Goal: Task Accomplishment & Management: Manage account settings

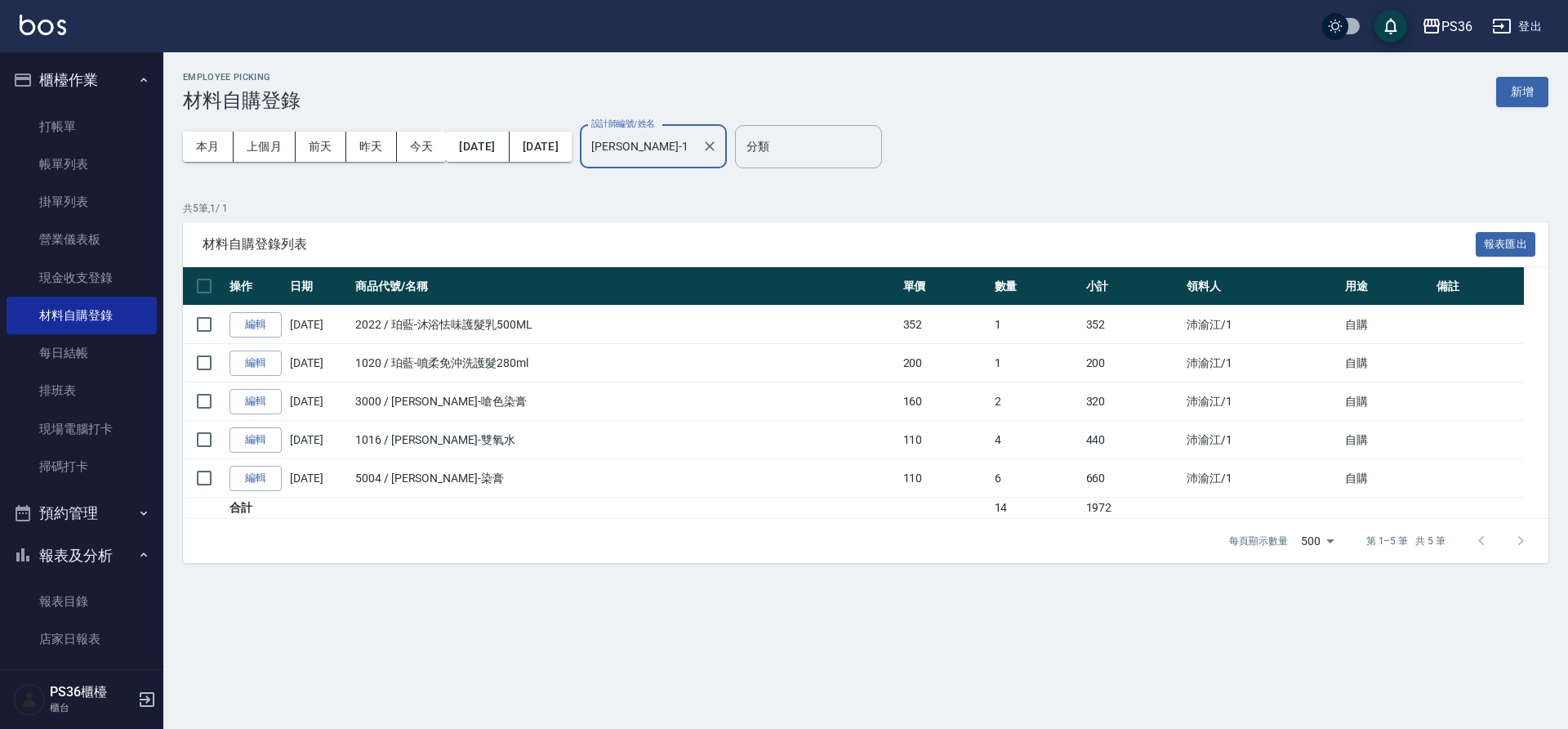
drag, startPoint x: 0, startPoint y: 0, endPoint x: 300, endPoint y: 129, distance: 326.6
click at [40, 131] on link "打帳單" at bounding box center [82, 127] width 150 height 38
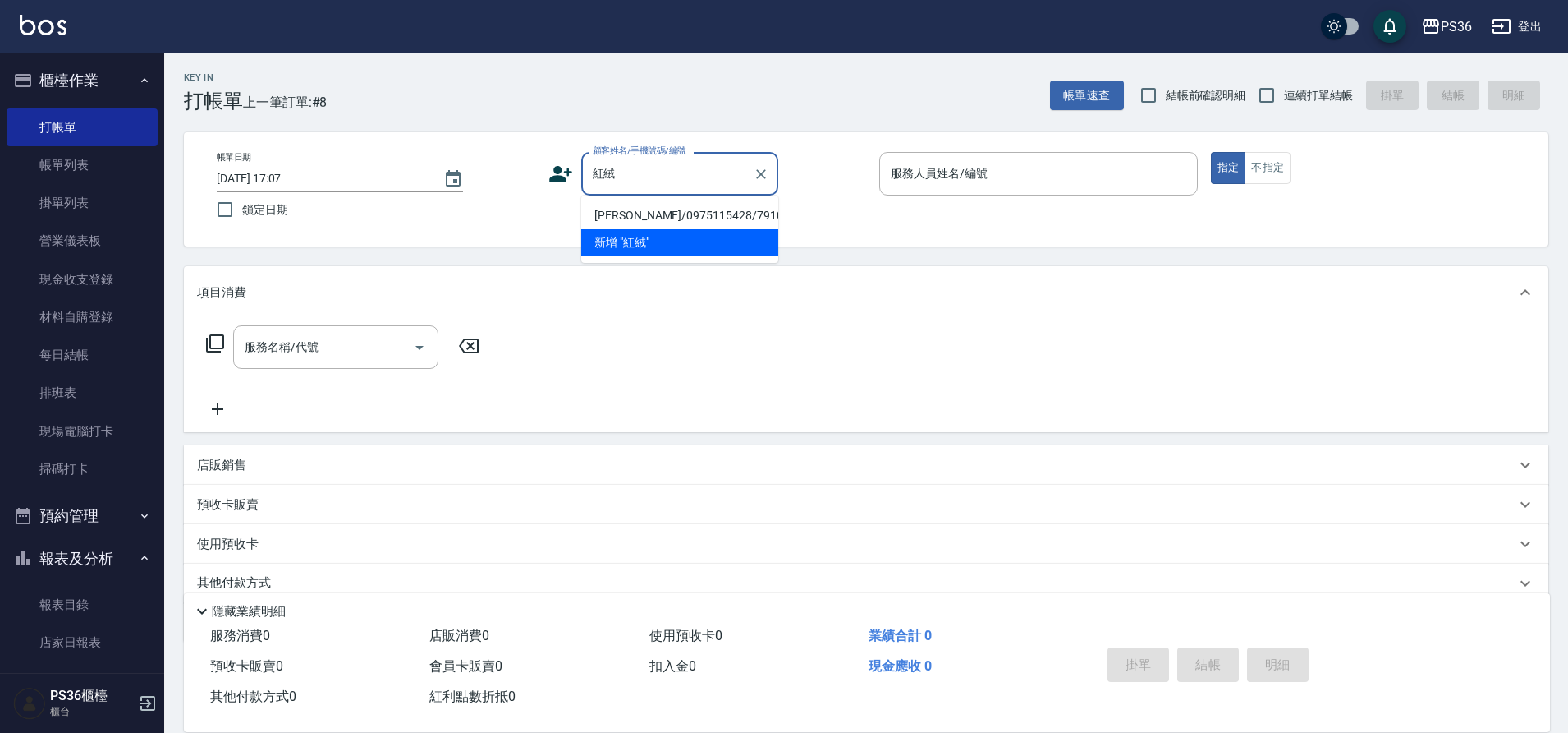
click at [632, 217] on li "[PERSON_NAME]/0975115428/791056" at bounding box center [680, 216] width 197 height 27
type input "[PERSON_NAME]/0975115428/791056"
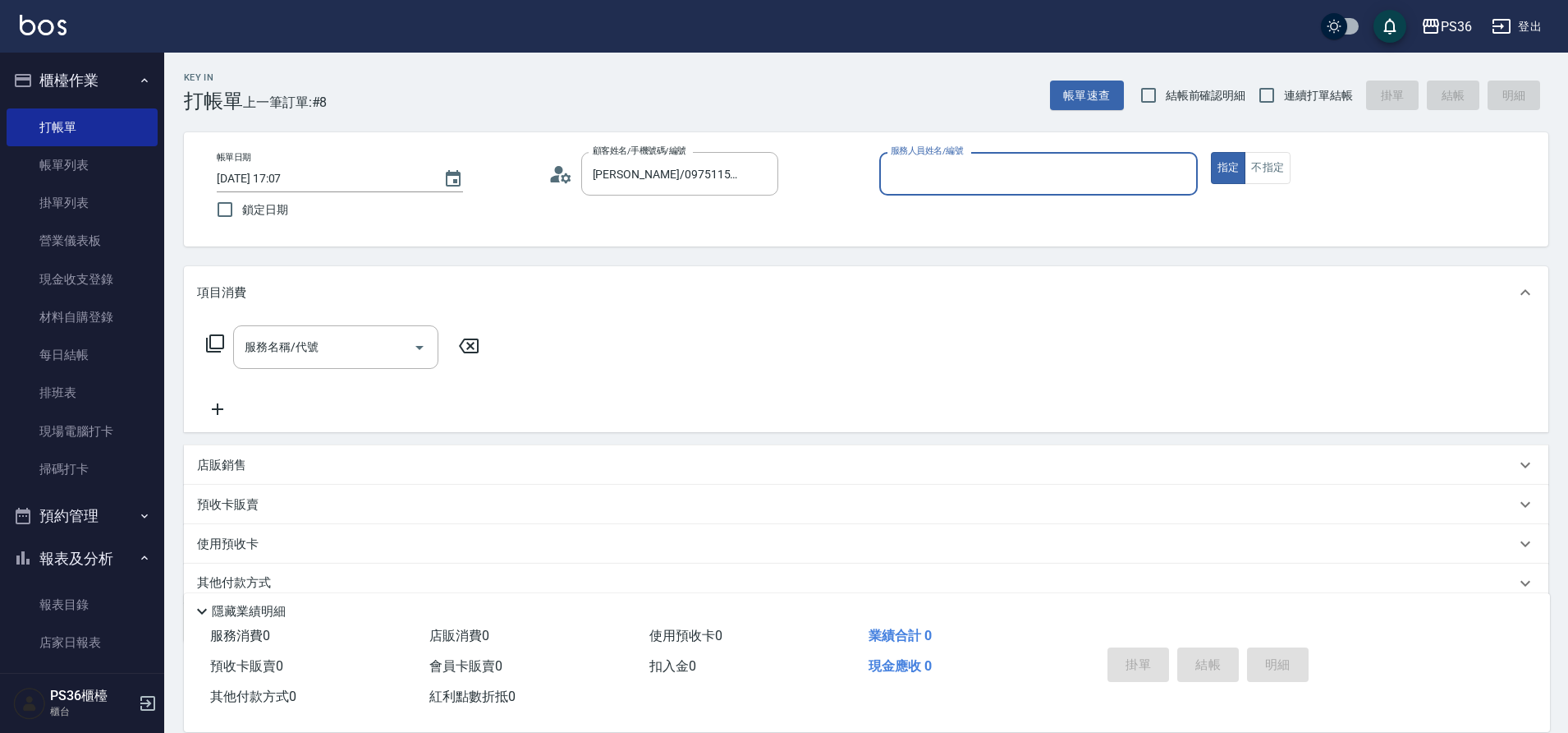
type input "小樂-0"
click at [231, 341] on div "服務名稱/代號 服務名稱/代號" at bounding box center [342, 347] width 292 height 44
click at [218, 337] on icon at bounding box center [215, 343] width 20 height 20
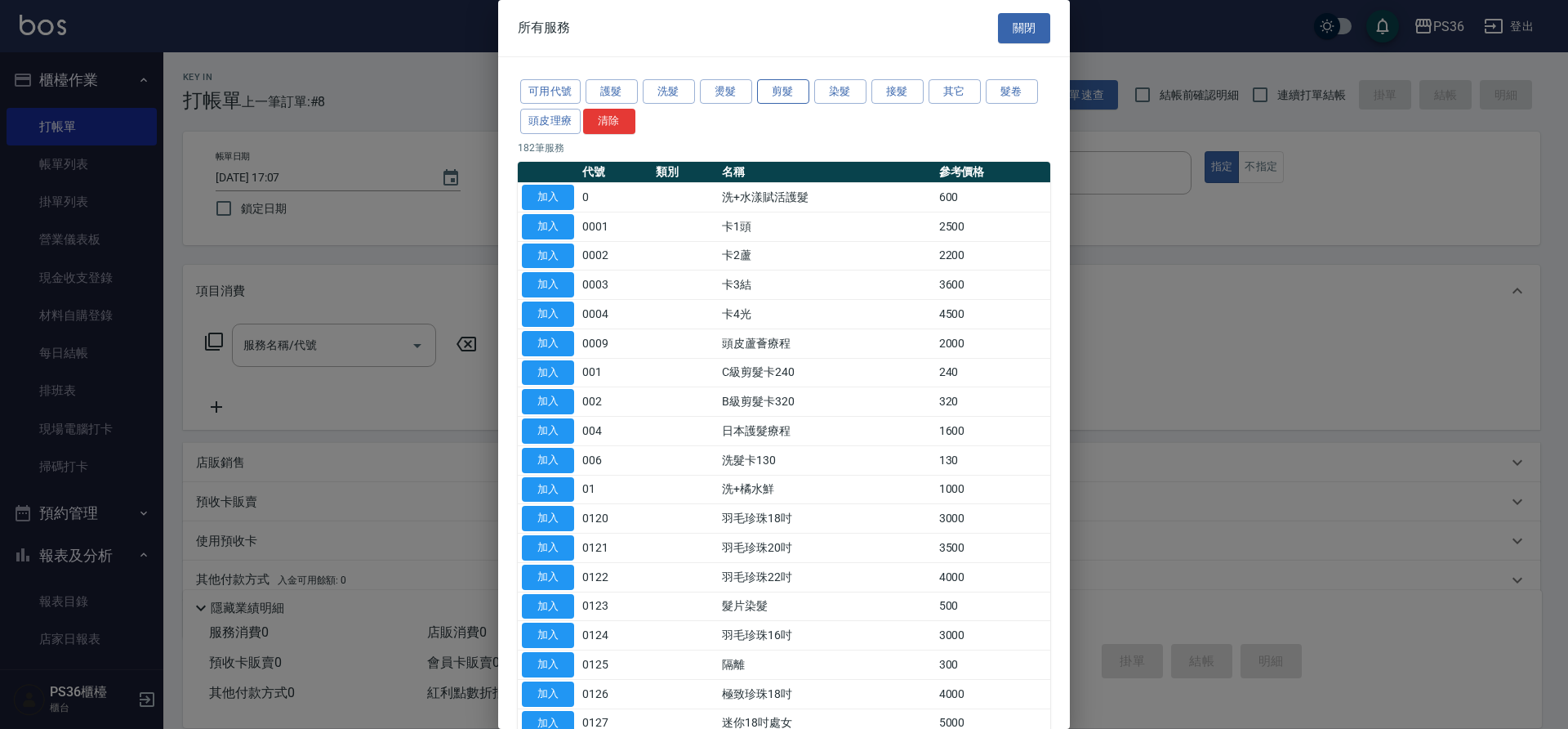
click at [793, 96] on button "剪髮" at bounding box center [784, 91] width 53 height 25
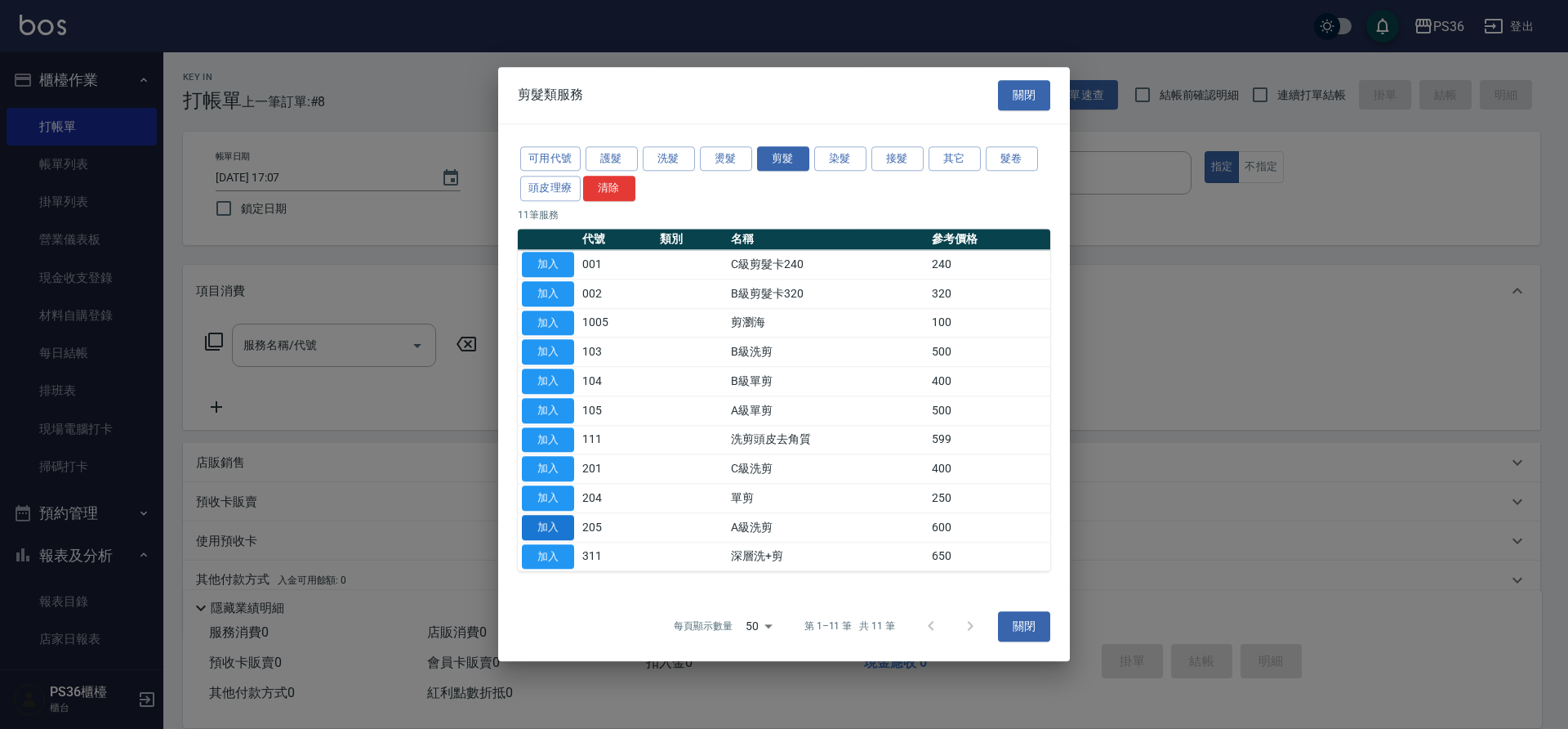
click at [567, 526] on button "加入" at bounding box center [548, 527] width 53 height 25
type input "A級洗剪(205)"
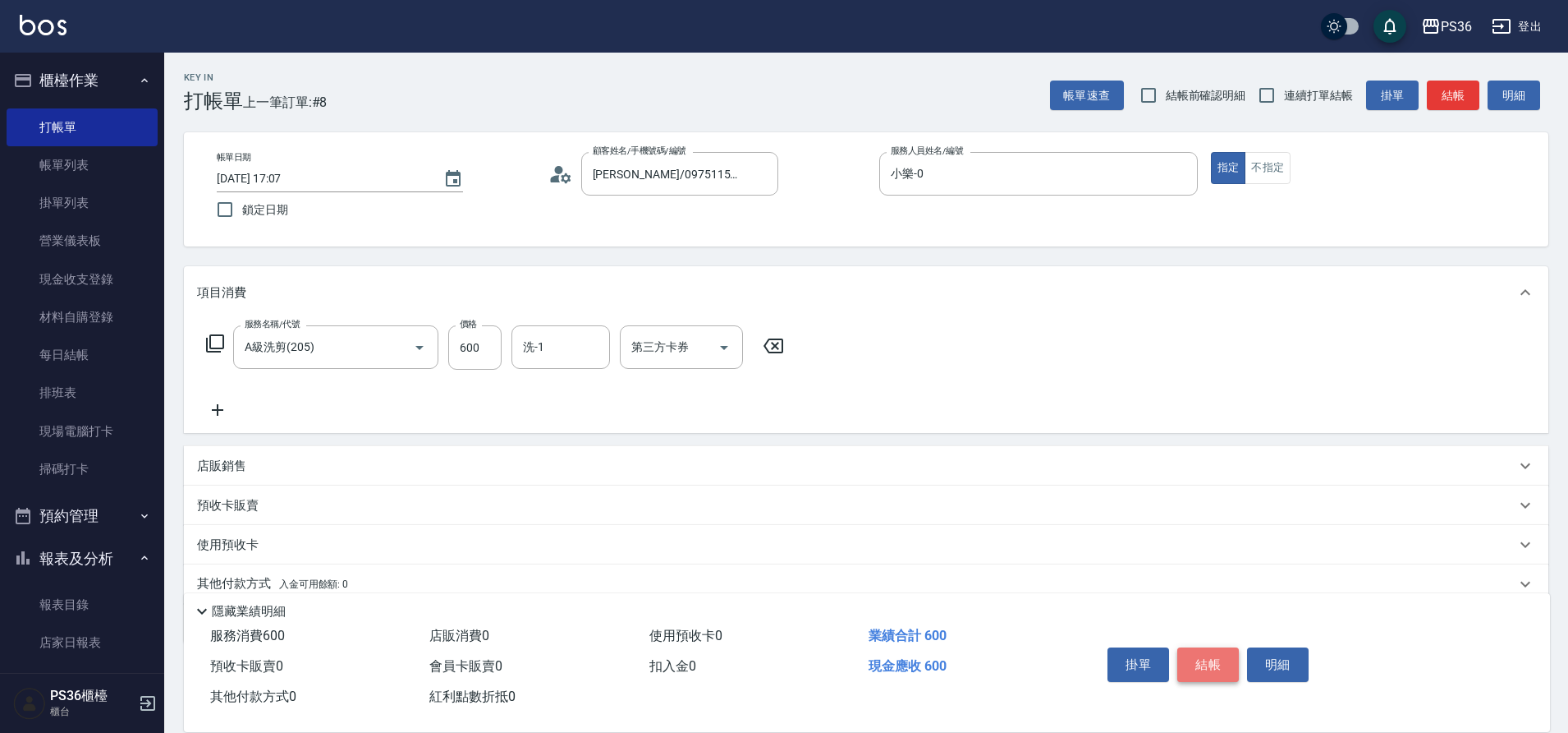
click at [1221, 654] on button "結帳" at bounding box center [1208, 664] width 61 height 34
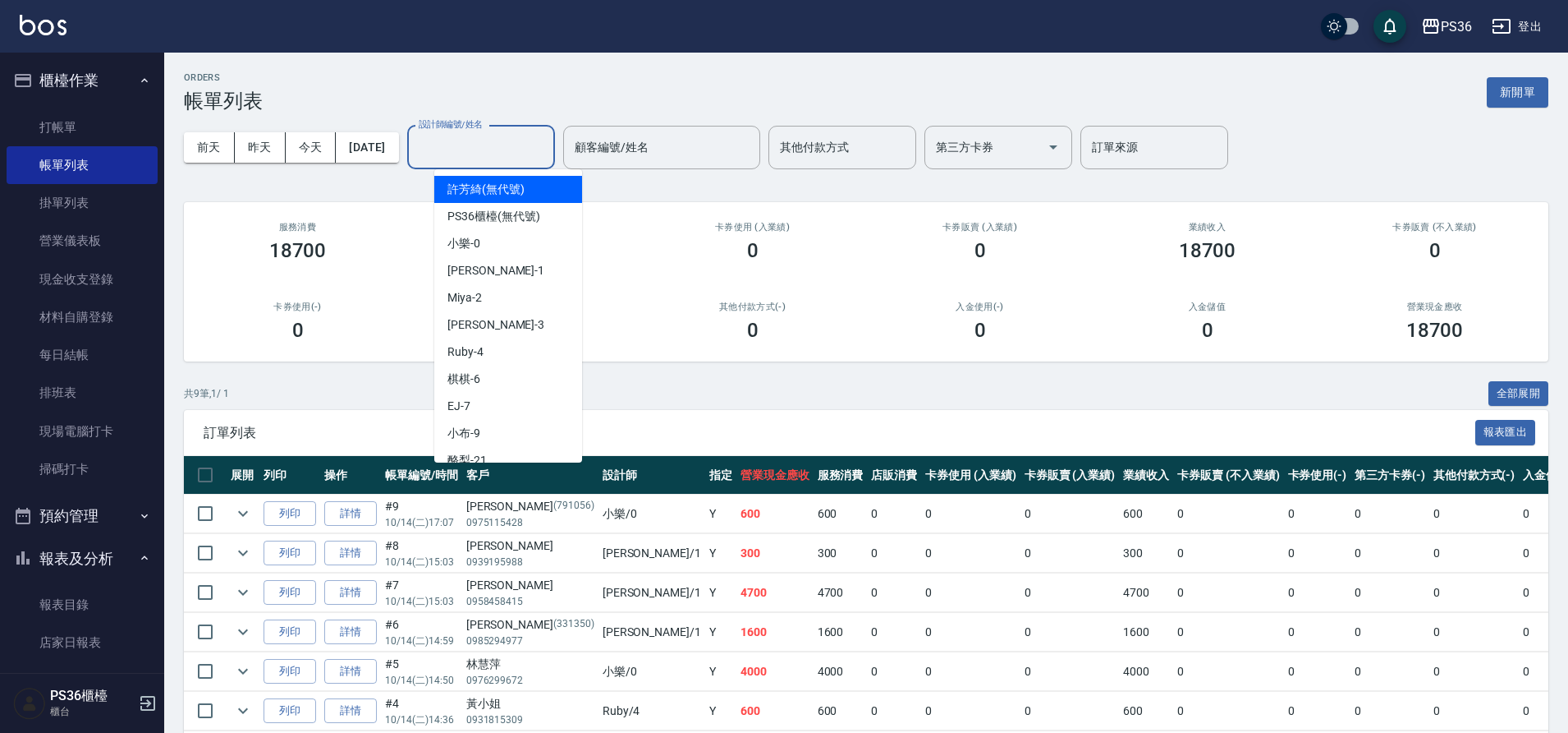
click at [531, 157] on input "設計師編號/姓名" at bounding box center [480, 148] width 133 height 28
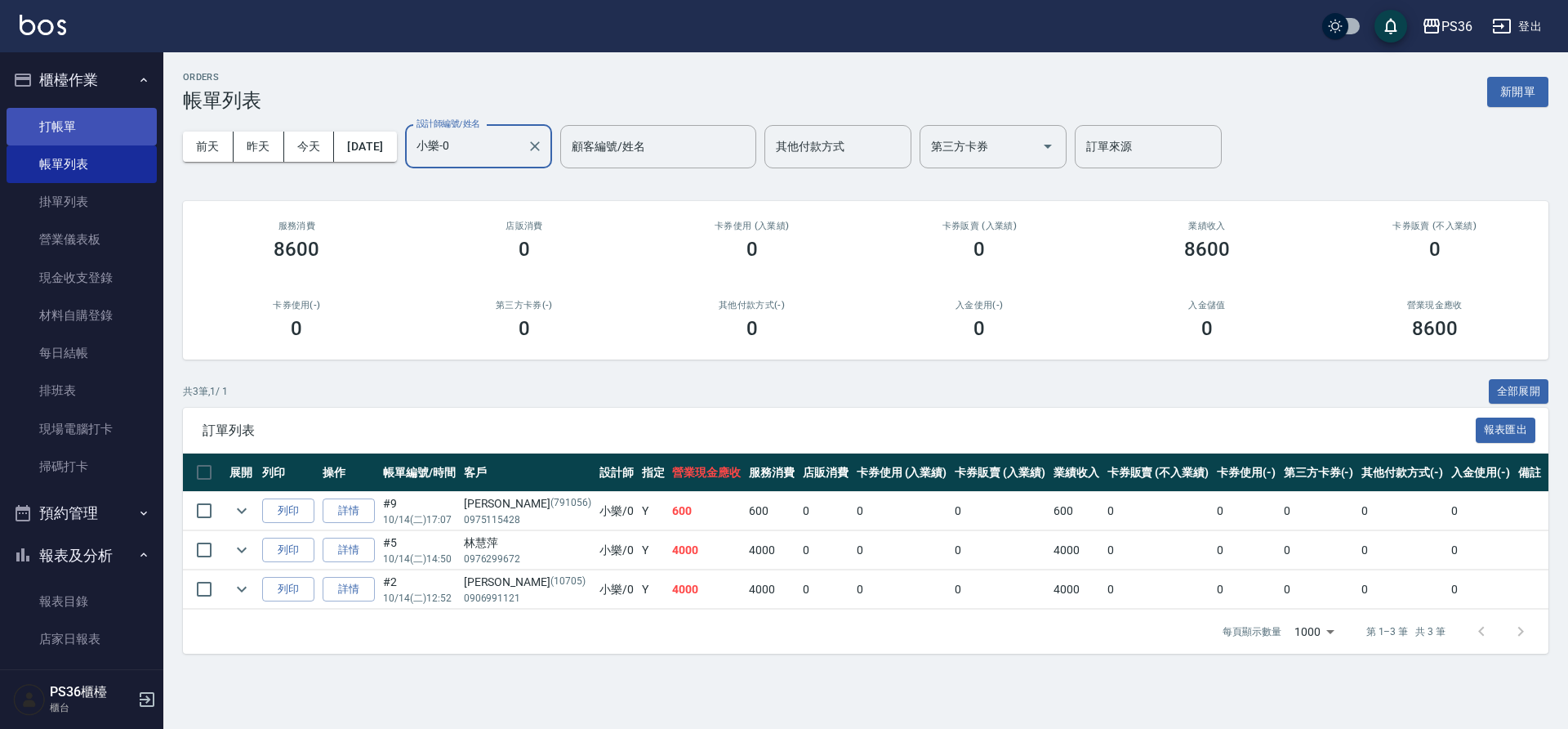
type input "小樂-0"
click at [107, 127] on link "打帳單" at bounding box center [82, 127] width 150 height 38
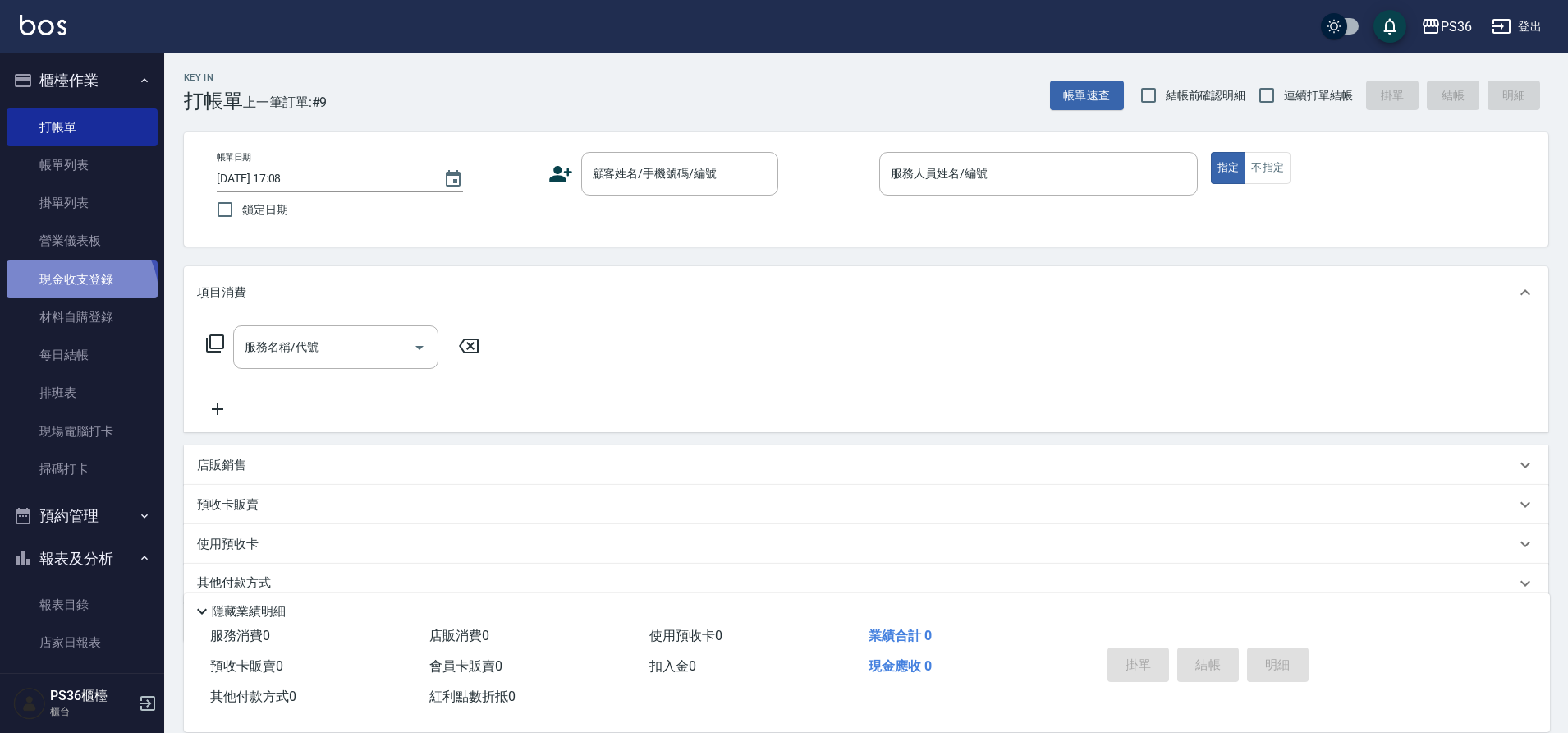
click at [78, 293] on link "現金收支登錄" at bounding box center [82, 279] width 151 height 38
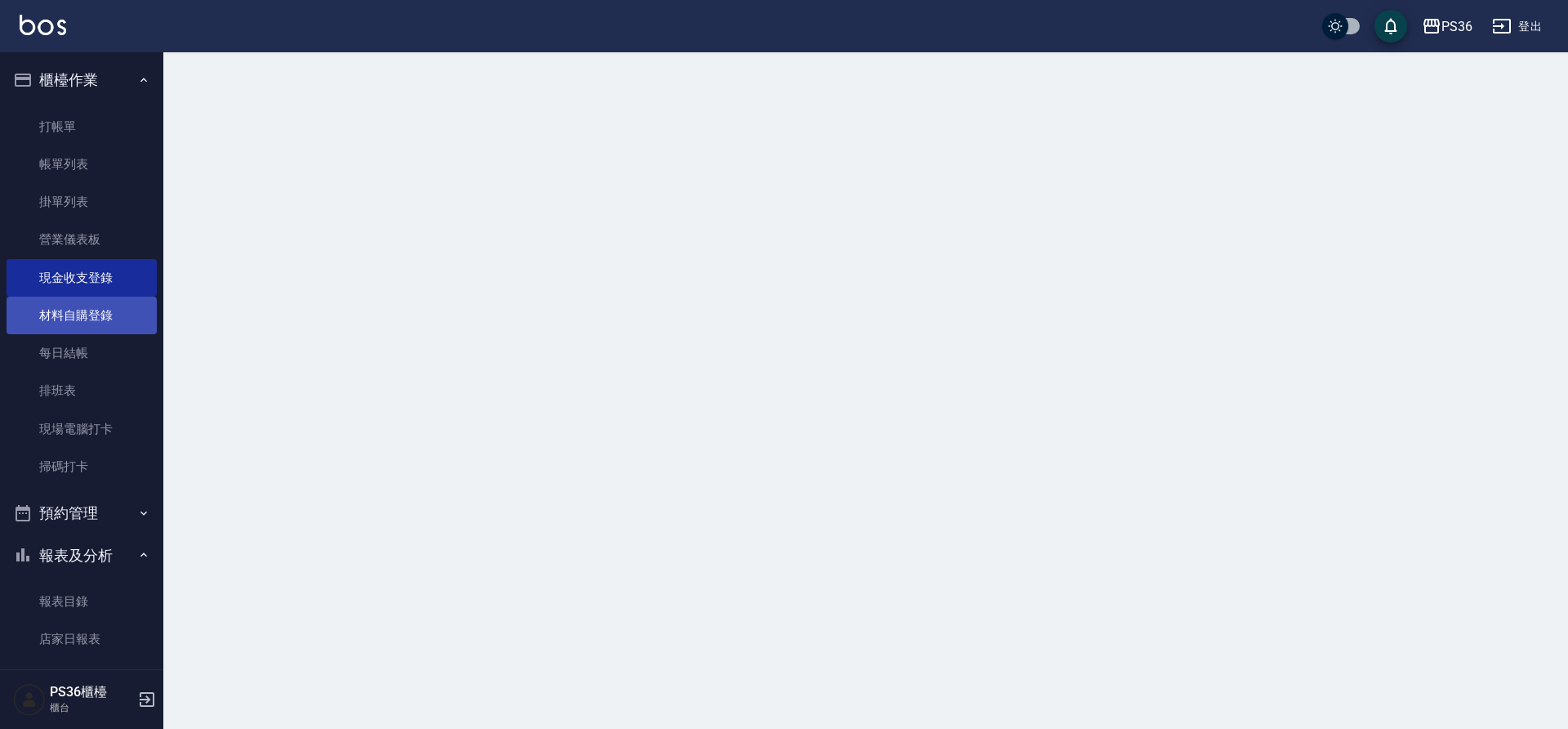
click at [93, 311] on link "材料自購登錄" at bounding box center [82, 315] width 150 height 38
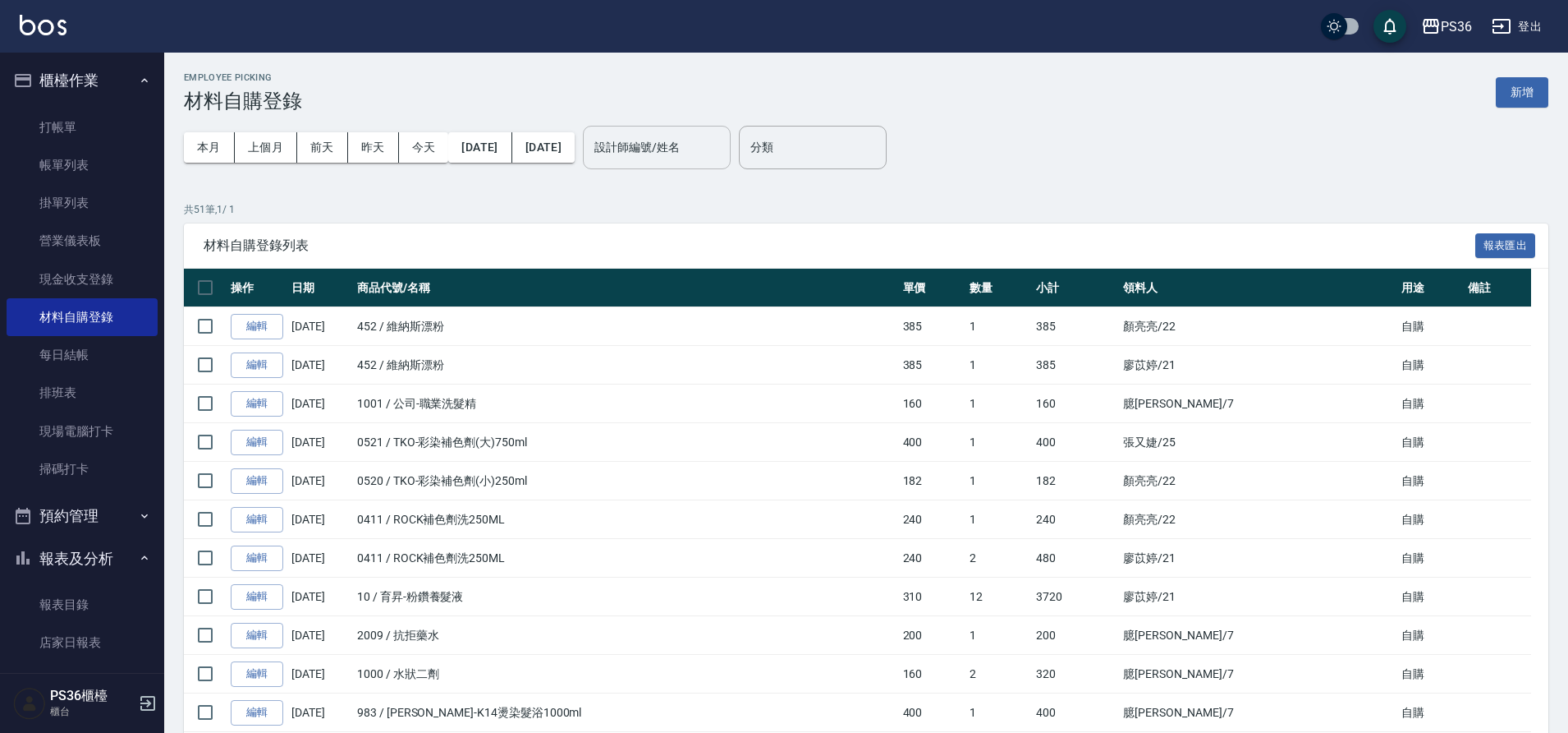
click at [652, 146] on input "設計師編號/姓名" at bounding box center [656, 148] width 133 height 28
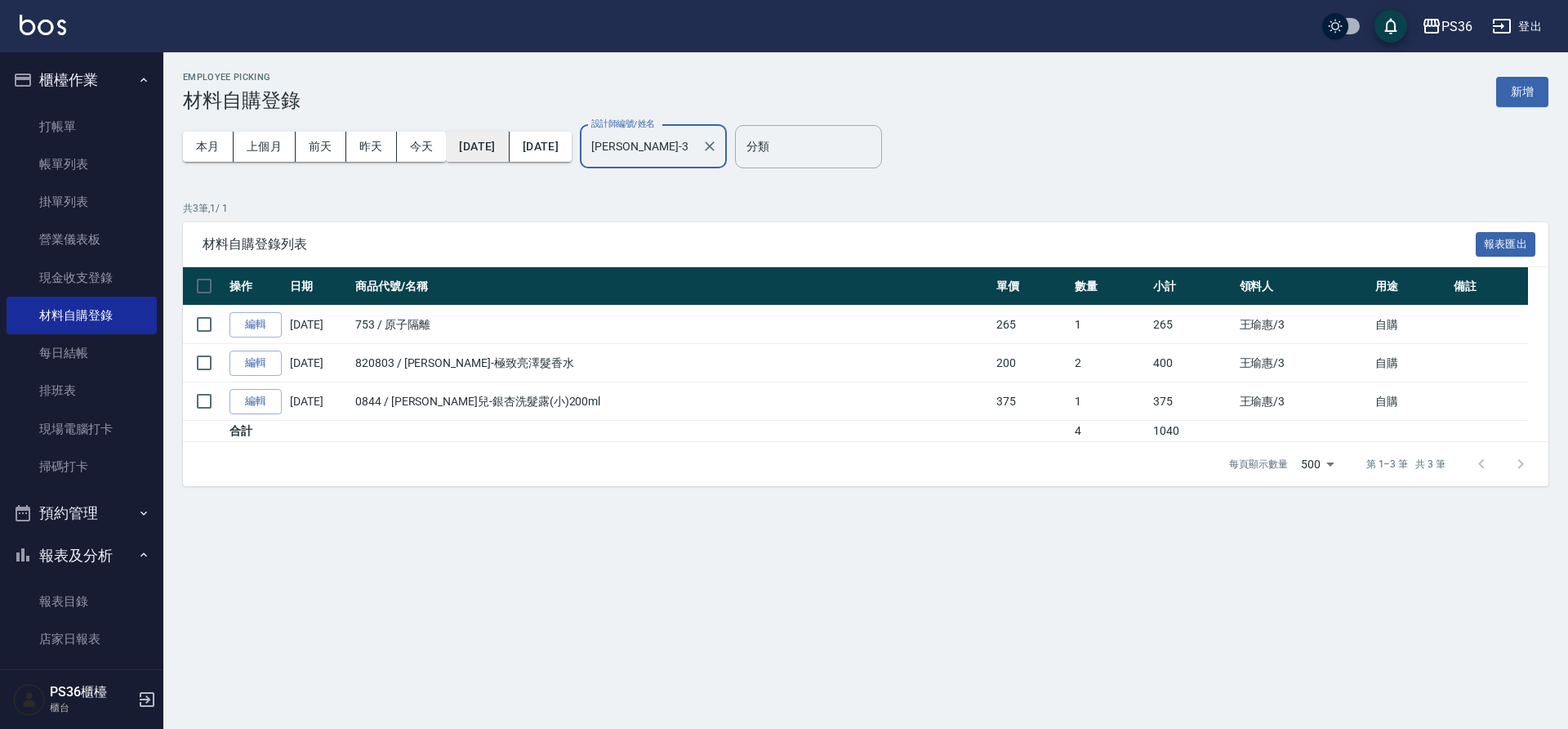
type input "[PERSON_NAME]-3"
click at [505, 136] on button "[DATE]" at bounding box center [477, 147] width 63 height 30
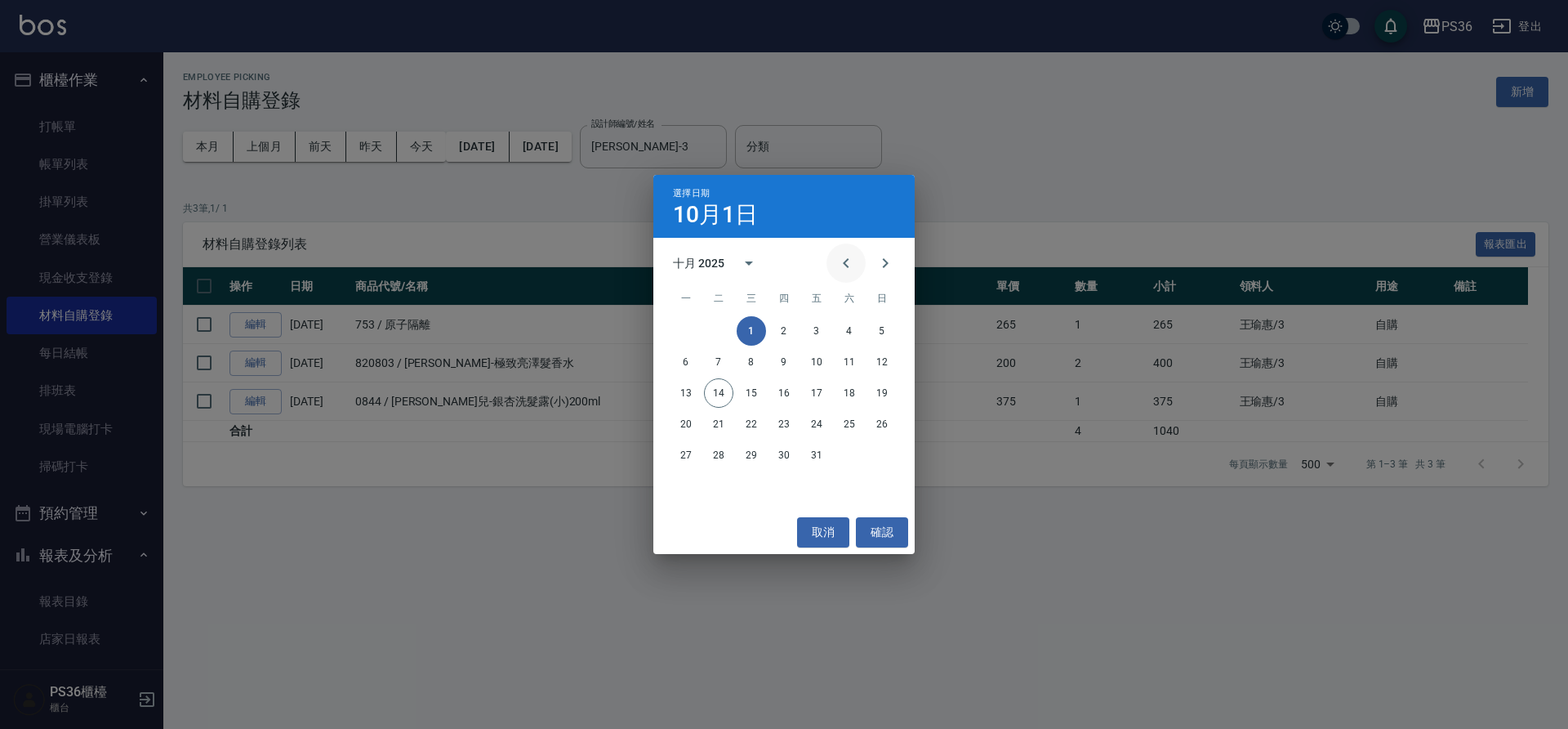
click at [847, 262] on icon "Previous month" at bounding box center [846, 262] width 20 height 20
click at [682, 330] on button "1" at bounding box center [686, 330] width 29 height 29
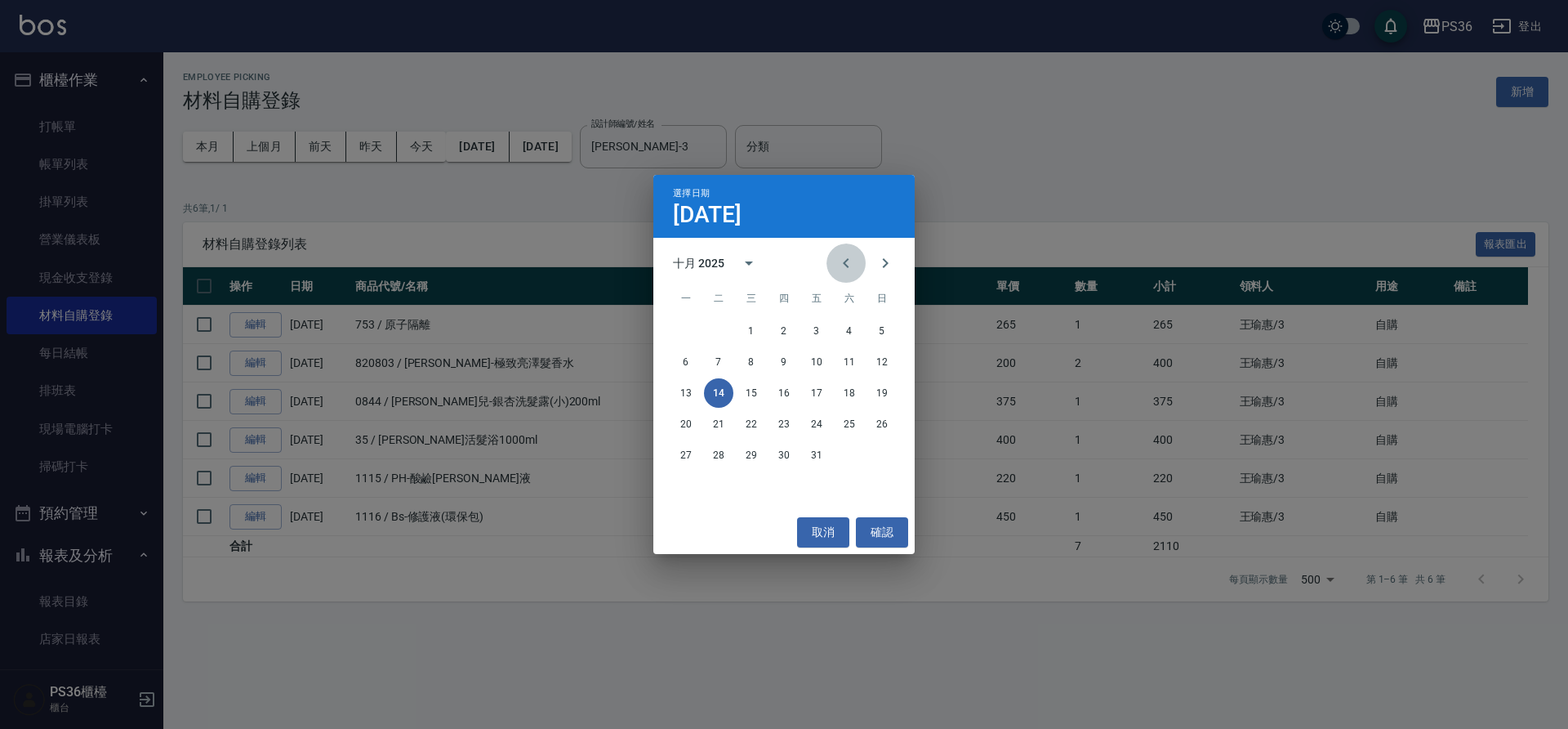
click at [837, 262] on icon "Previous month" at bounding box center [846, 262] width 20 height 20
click at [729, 453] on button "30" at bounding box center [718, 454] width 29 height 29
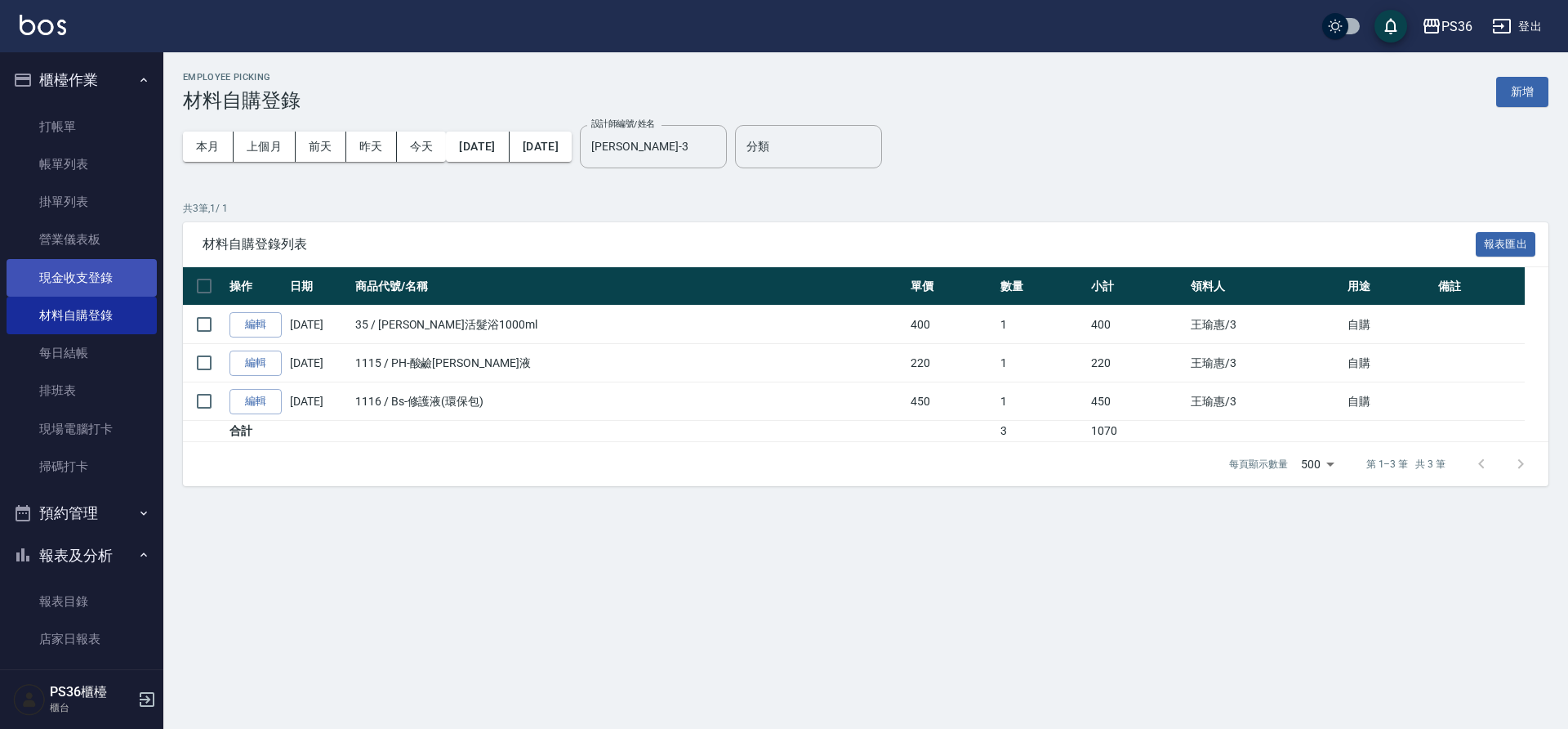
click at [115, 272] on link "現金收支登錄" at bounding box center [82, 277] width 150 height 38
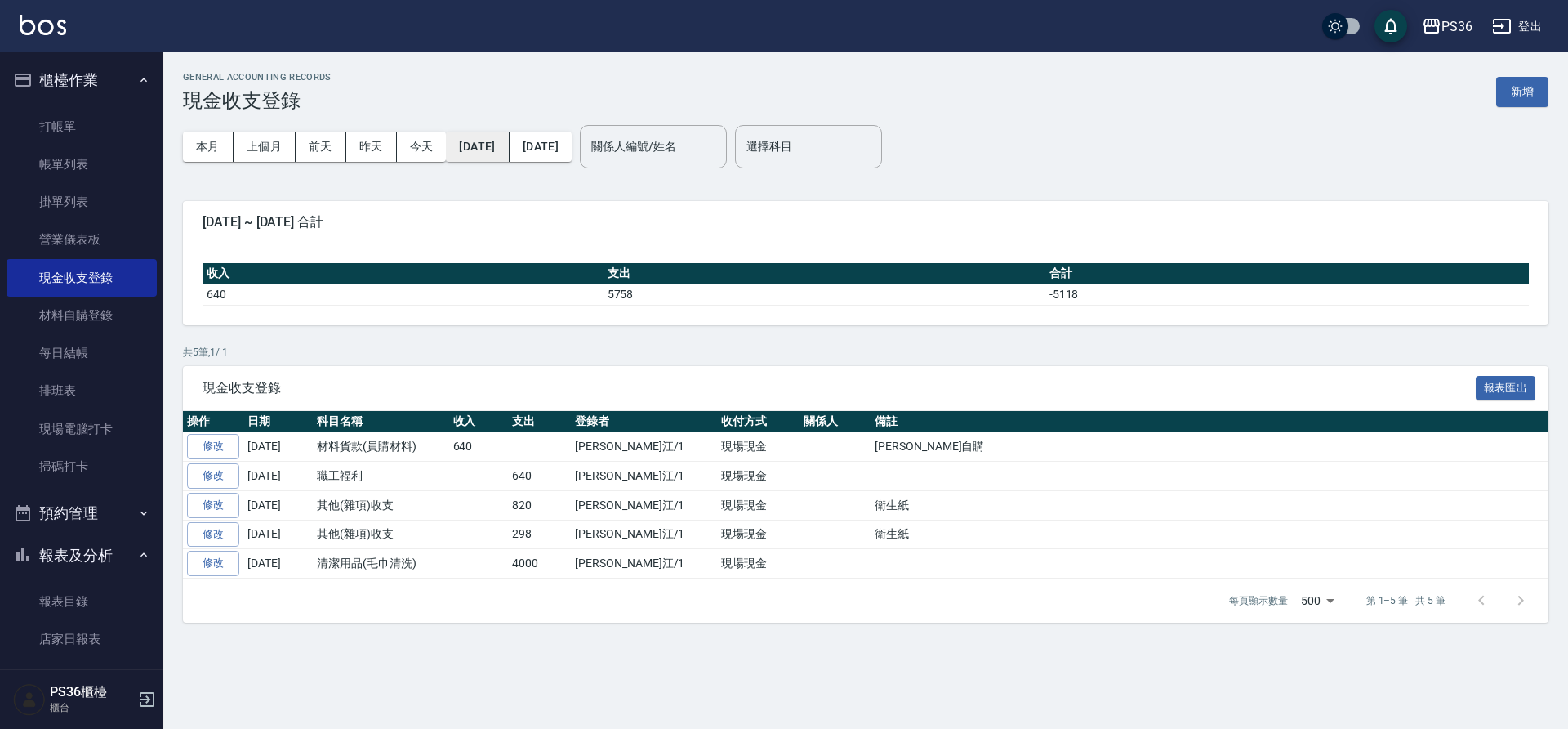
click at [475, 145] on button "[DATE]" at bounding box center [477, 147] width 63 height 30
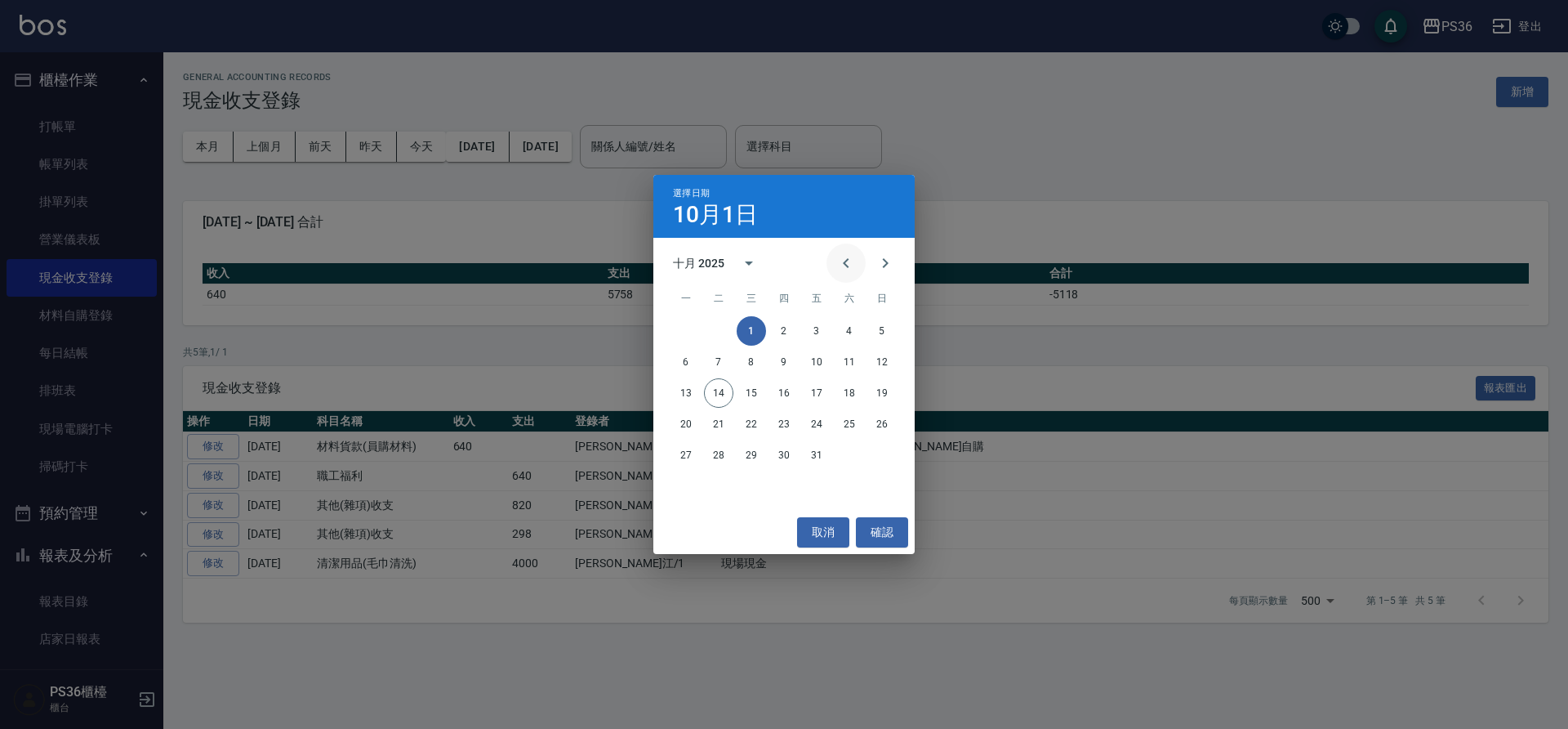
click at [840, 260] on icon "Previous month" at bounding box center [846, 262] width 20 height 20
click at [685, 329] on button "1" at bounding box center [686, 330] width 29 height 29
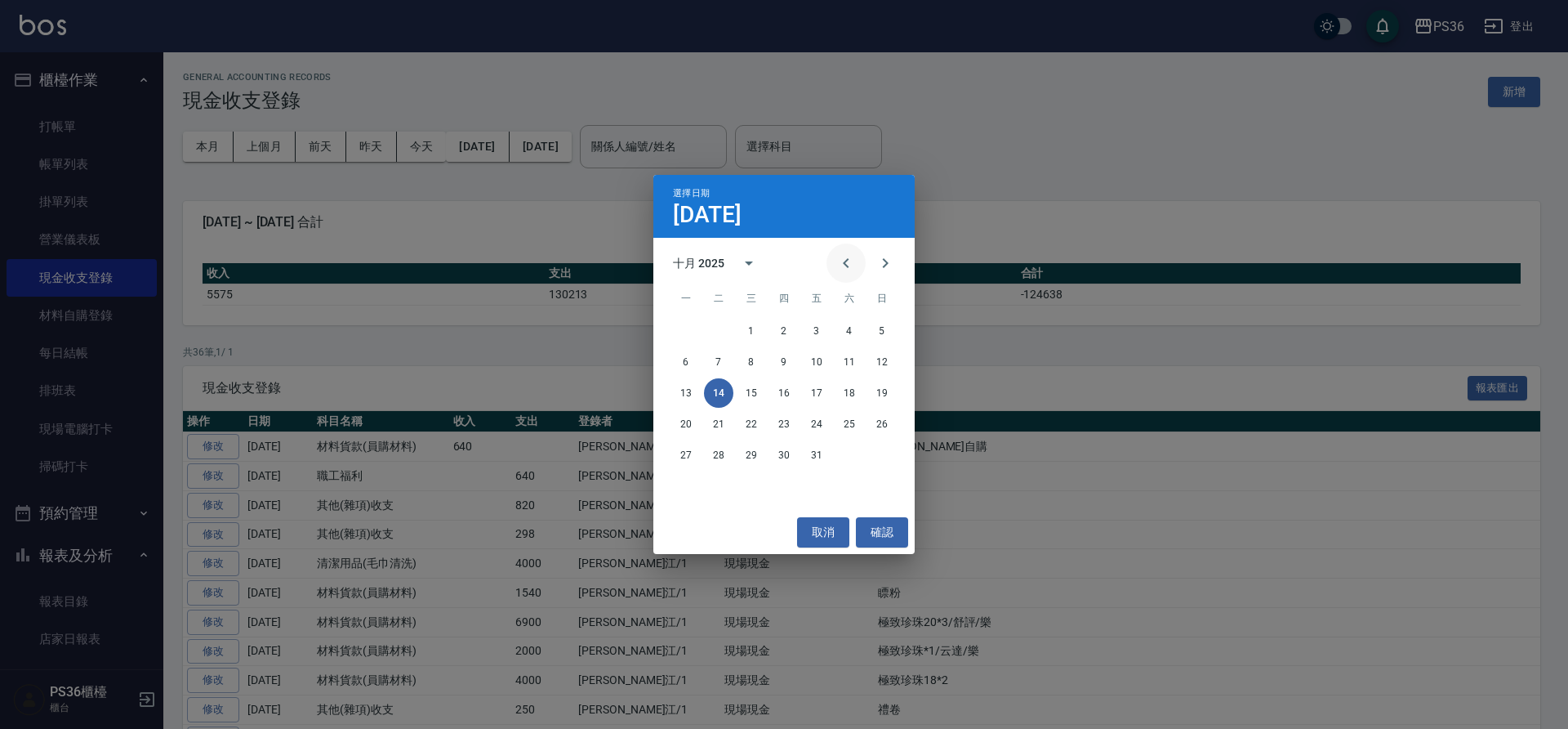
click at [844, 270] on icon "Previous month" at bounding box center [846, 262] width 20 height 20
click at [716, 455] on button "30" at bounding box center [718, 454] width 29 height 29
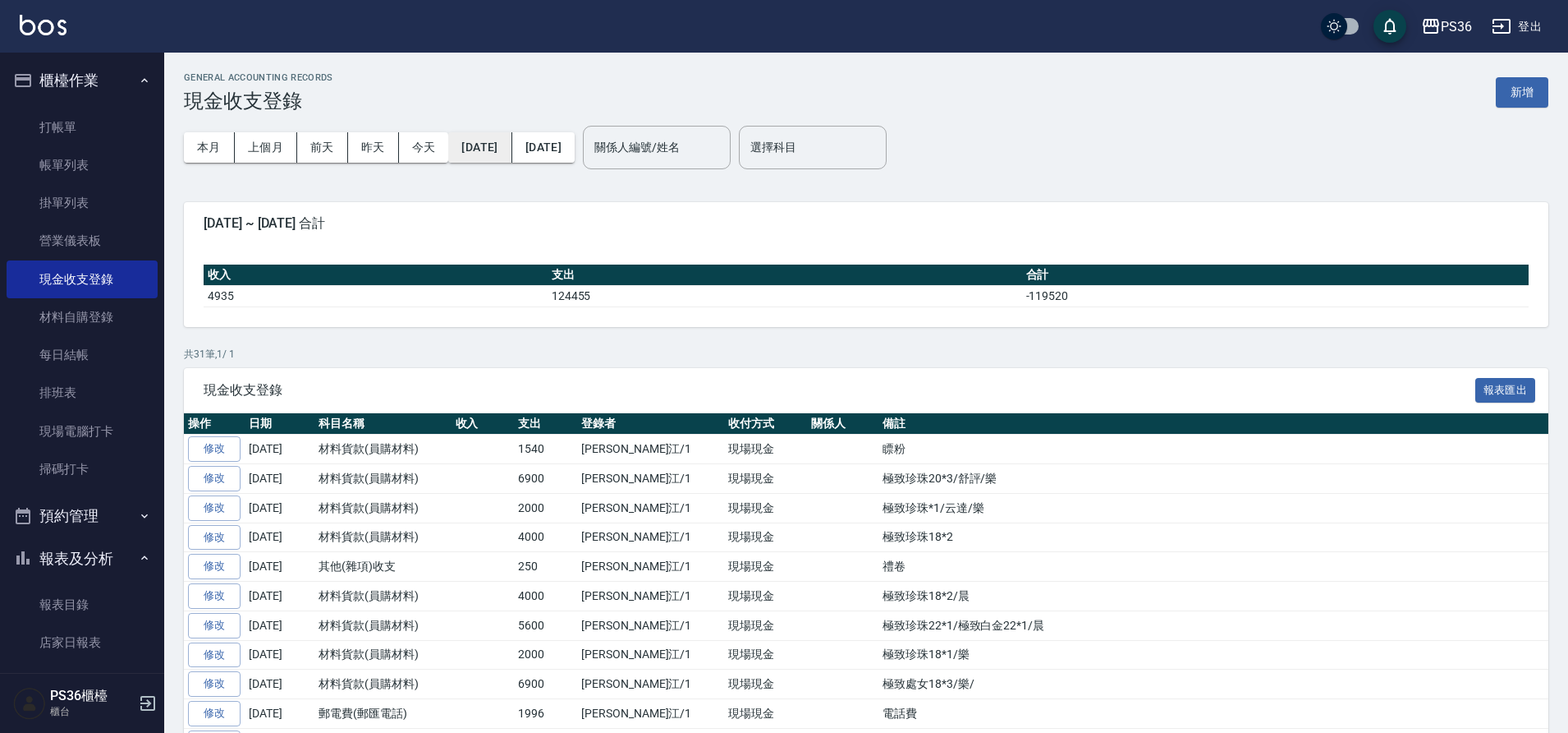
click at [503, 134] on button "[DATE]" at bounding box center [479, 148] width 63 height 30
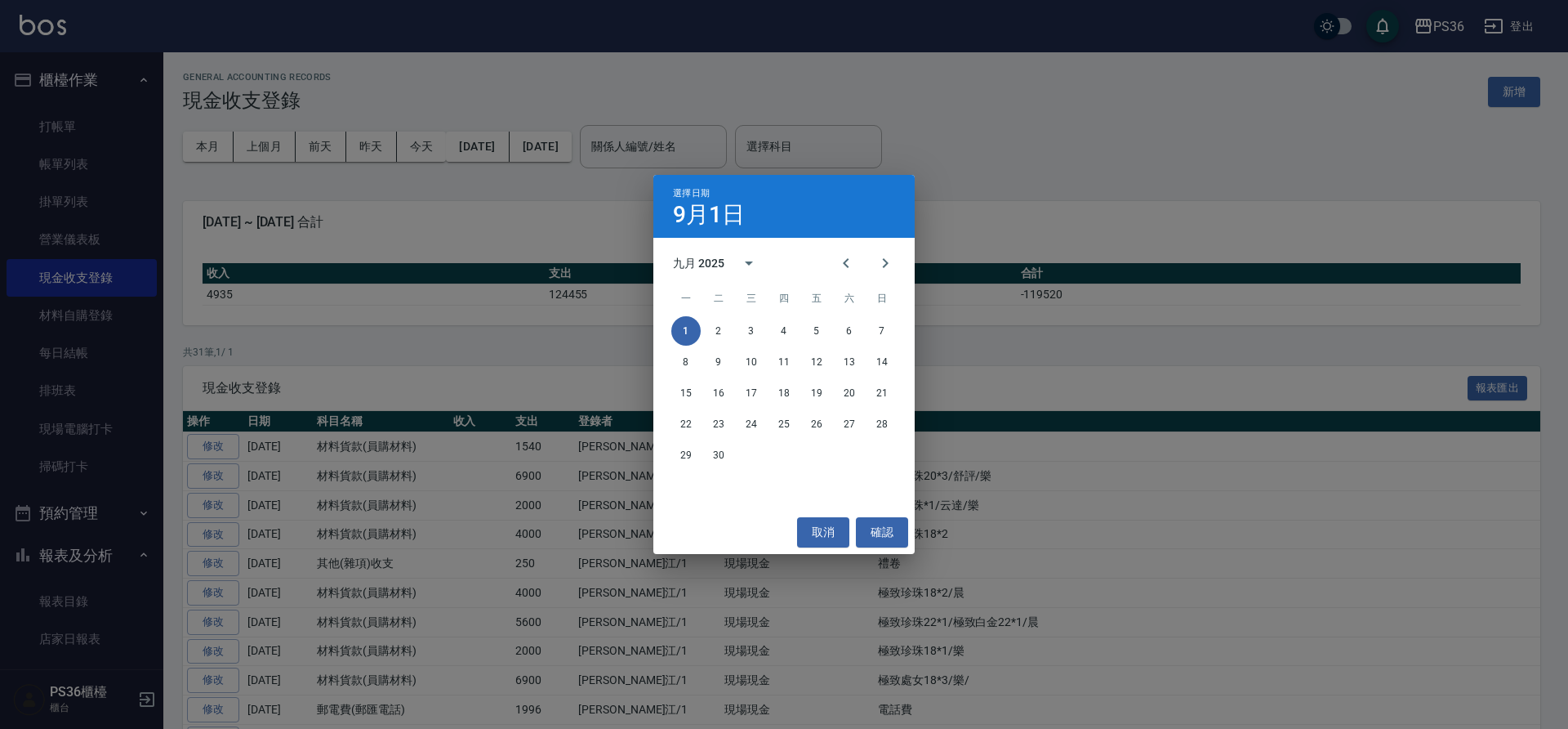
click at [121, 191] on div "選擇日期 [DATE] 九月 2025 一 二 三 四 五 六 日 1 2 3 4 5 6 7 8 9 10 11 12 13 14 15 16 17 18 …" at bounding box center [784, 364] width 1568 height 729
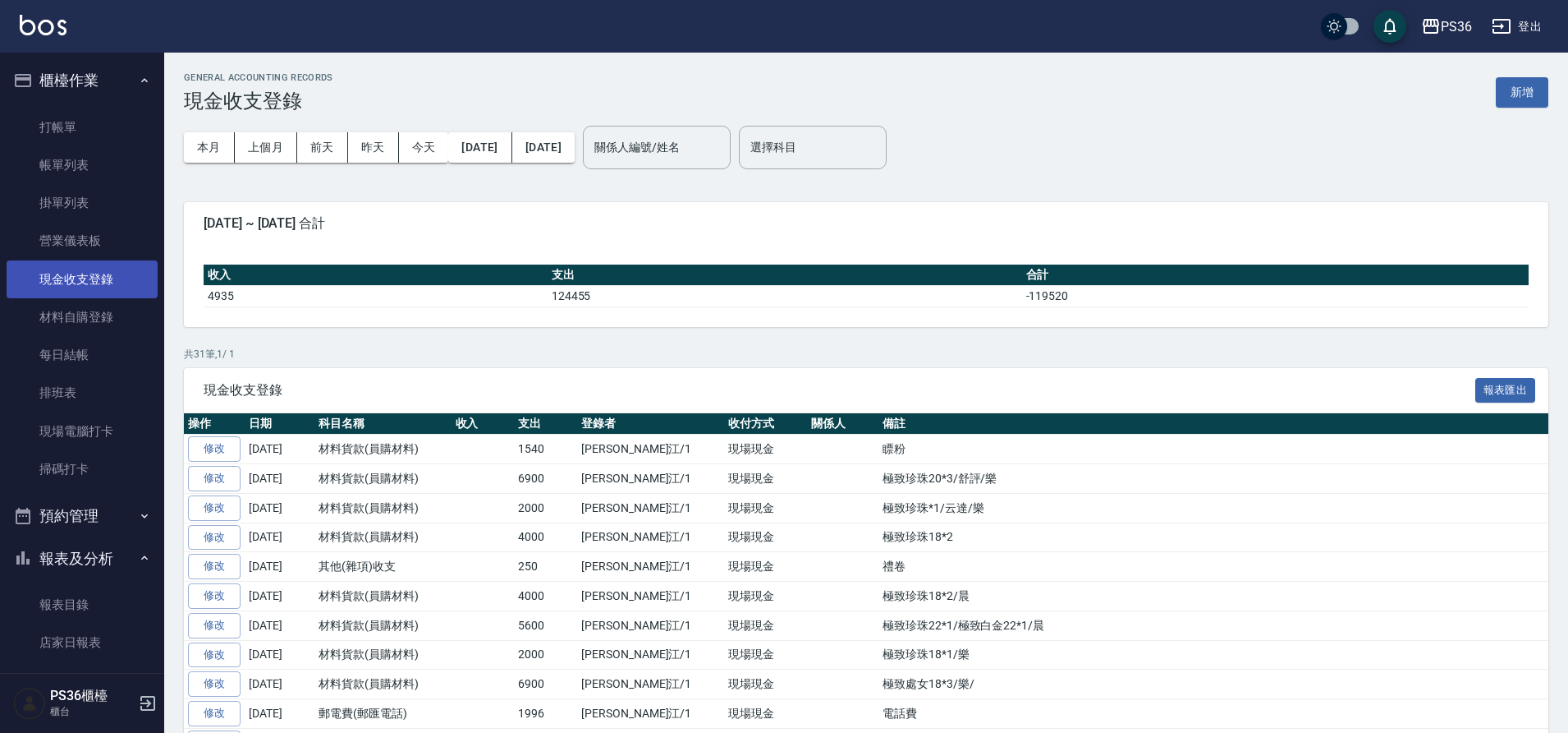
click at [122, 263] on link "現金收支登錄" at bounding box center [82, 279] width 151 height 38
click at [128, 334] on link "材料自購登錄" at bounding box center [82, 317] width 151 height 38
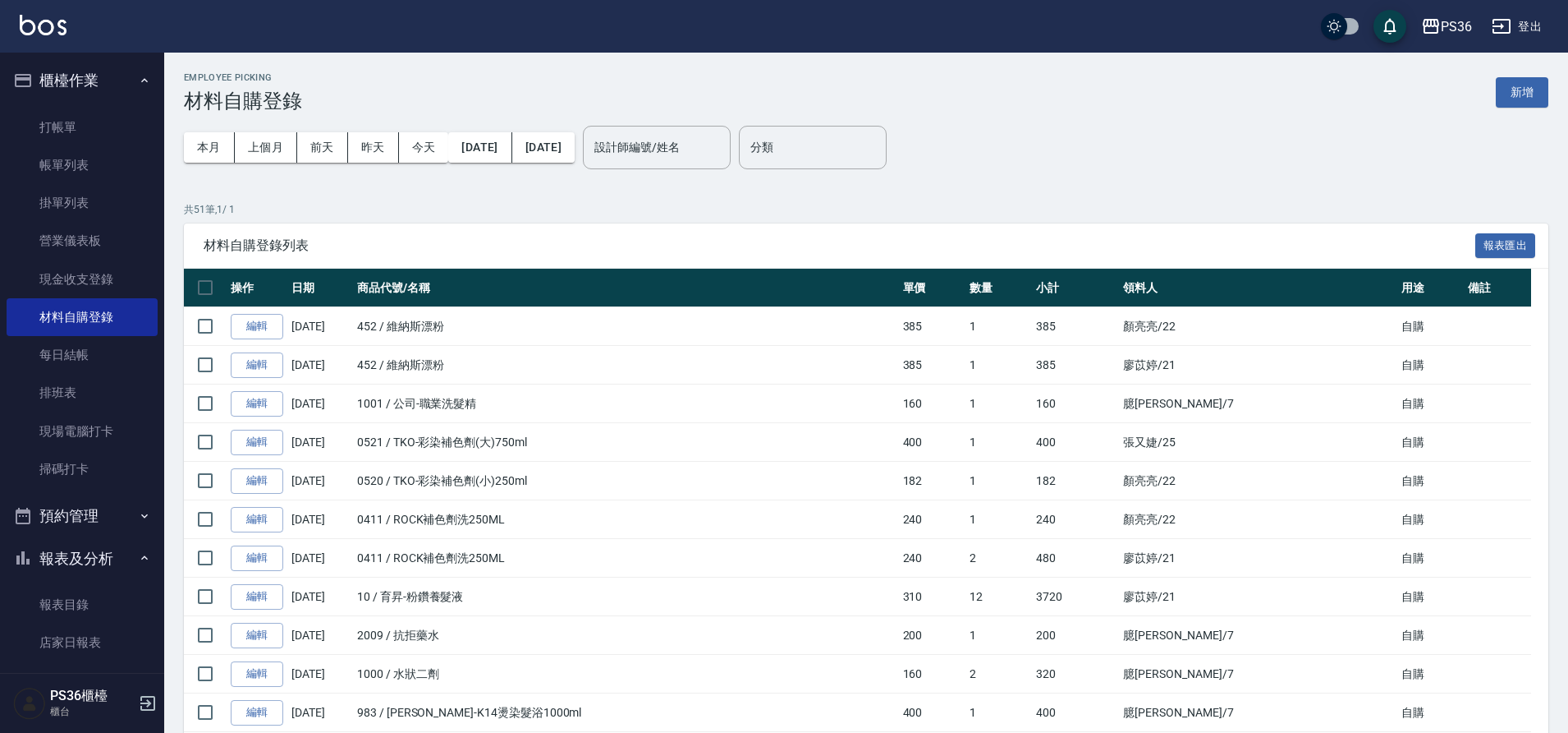
click at [499, 152] on button "[DATE]" at bounding box center [479, 148] width 63 height 30
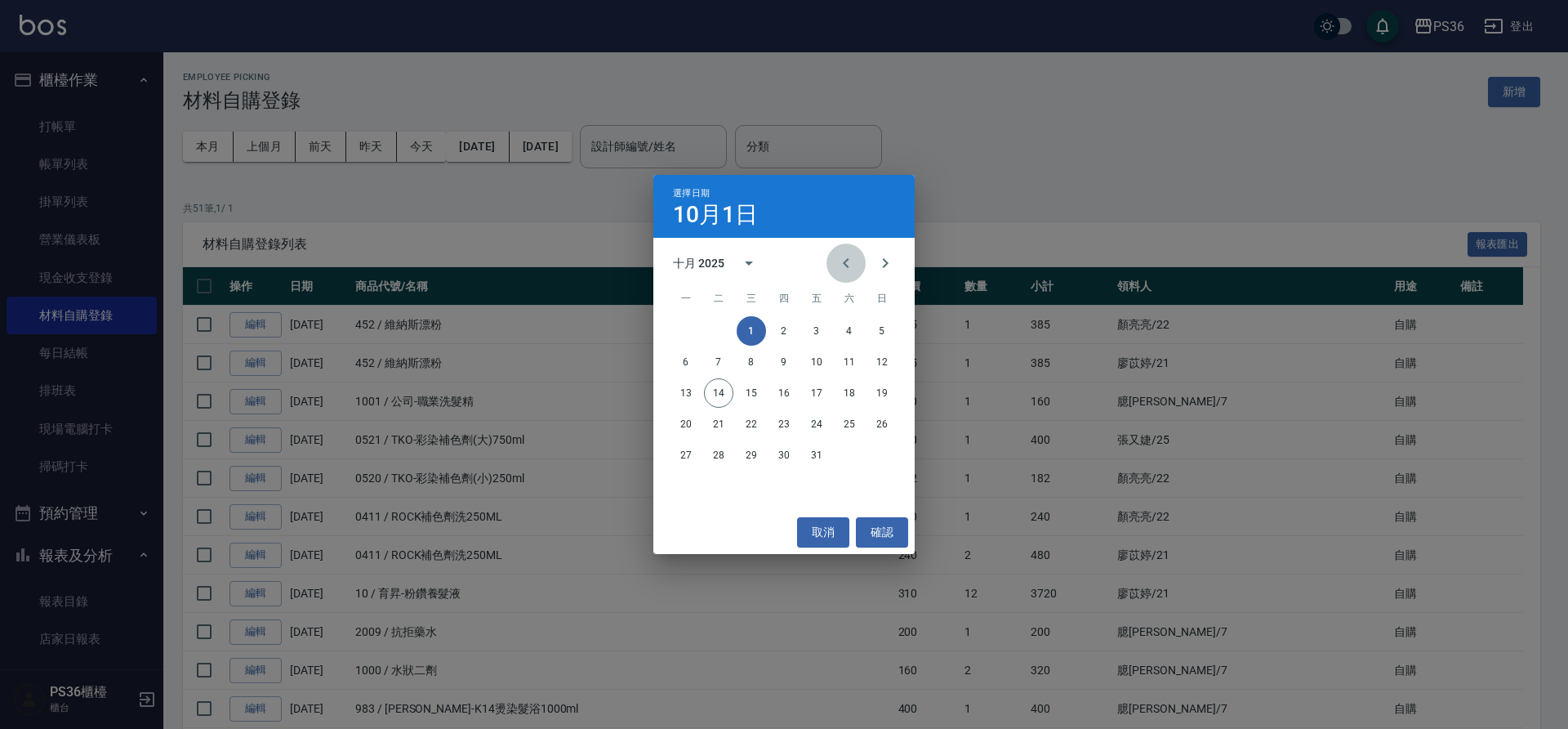
click at [844, 262] on icon "Previous month" at bounding box center [846, 262] width 20 height 20
click at [845, 259] on icon "Previous month" at bounding box center [846, 262] width 20 height 20
click at [813, 328] on button "1" at bounding box center [816, 330] width 29 height 29
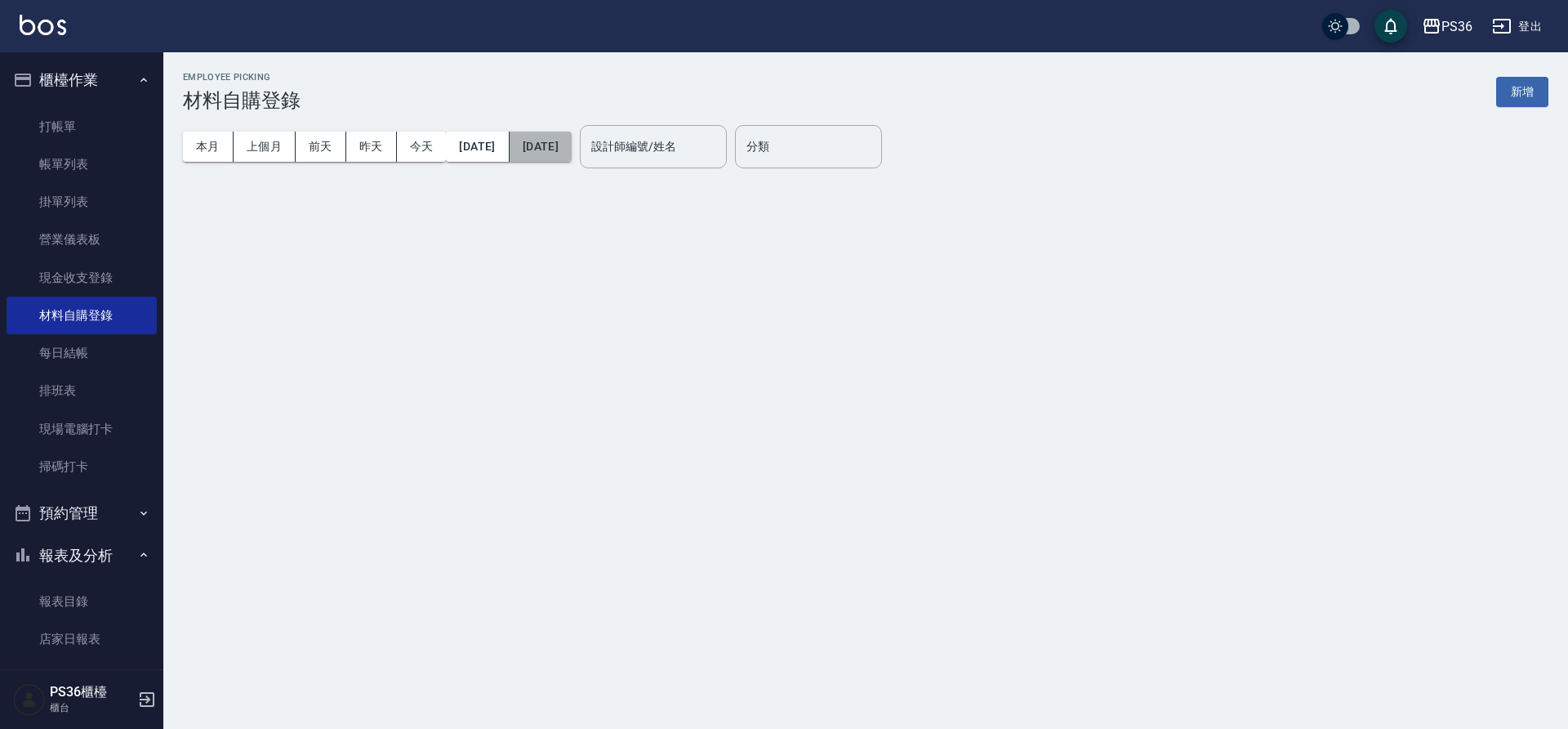
click at [572, 138] on button "[DATE]" at bounding box center [541, 147] width 62 height 30
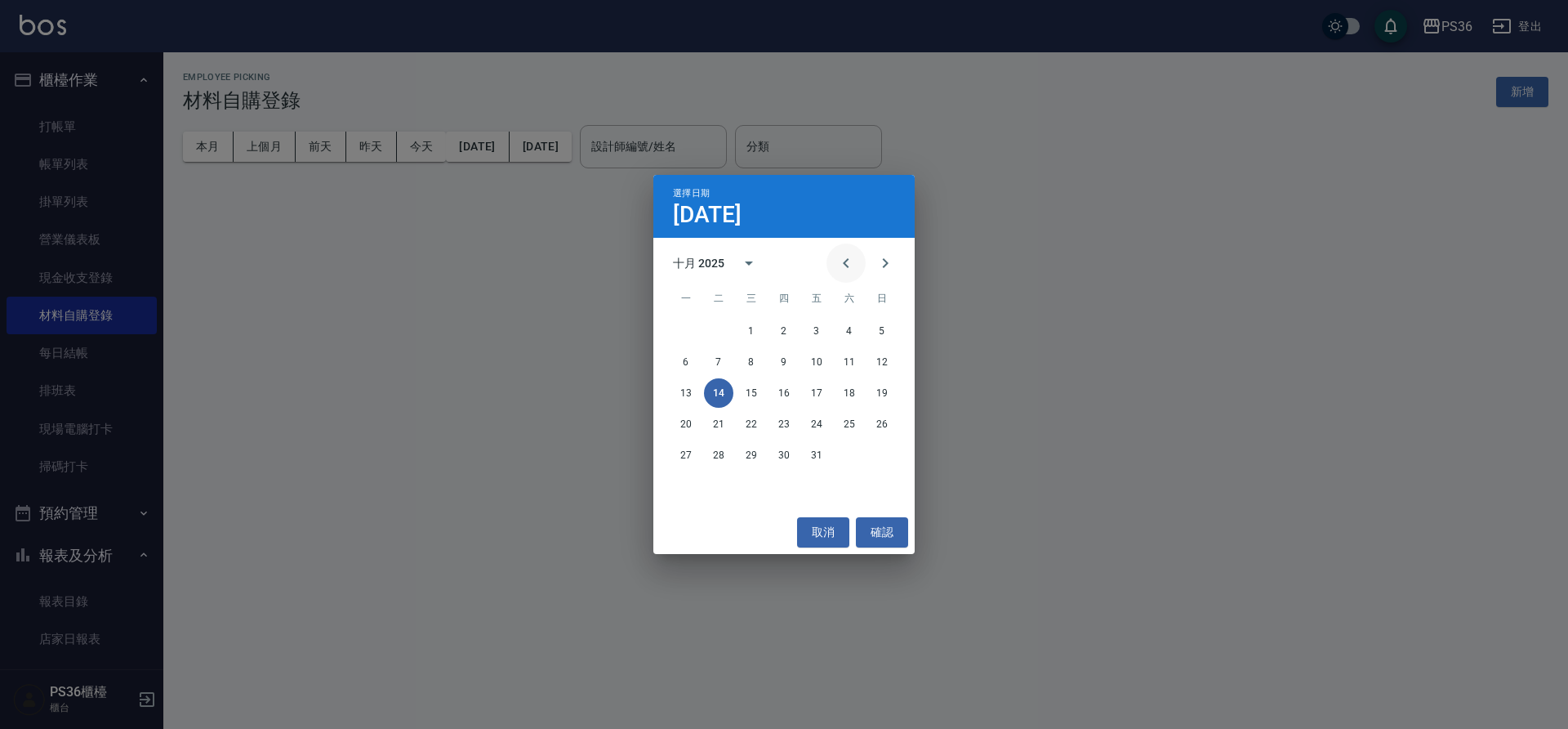
click at [850, 257] on icon "Previous month" at bounding box center [846, 262] width 20 height 20
click at [875, 455] on button "31" at bounding box center [881, 454] width 29 height 29
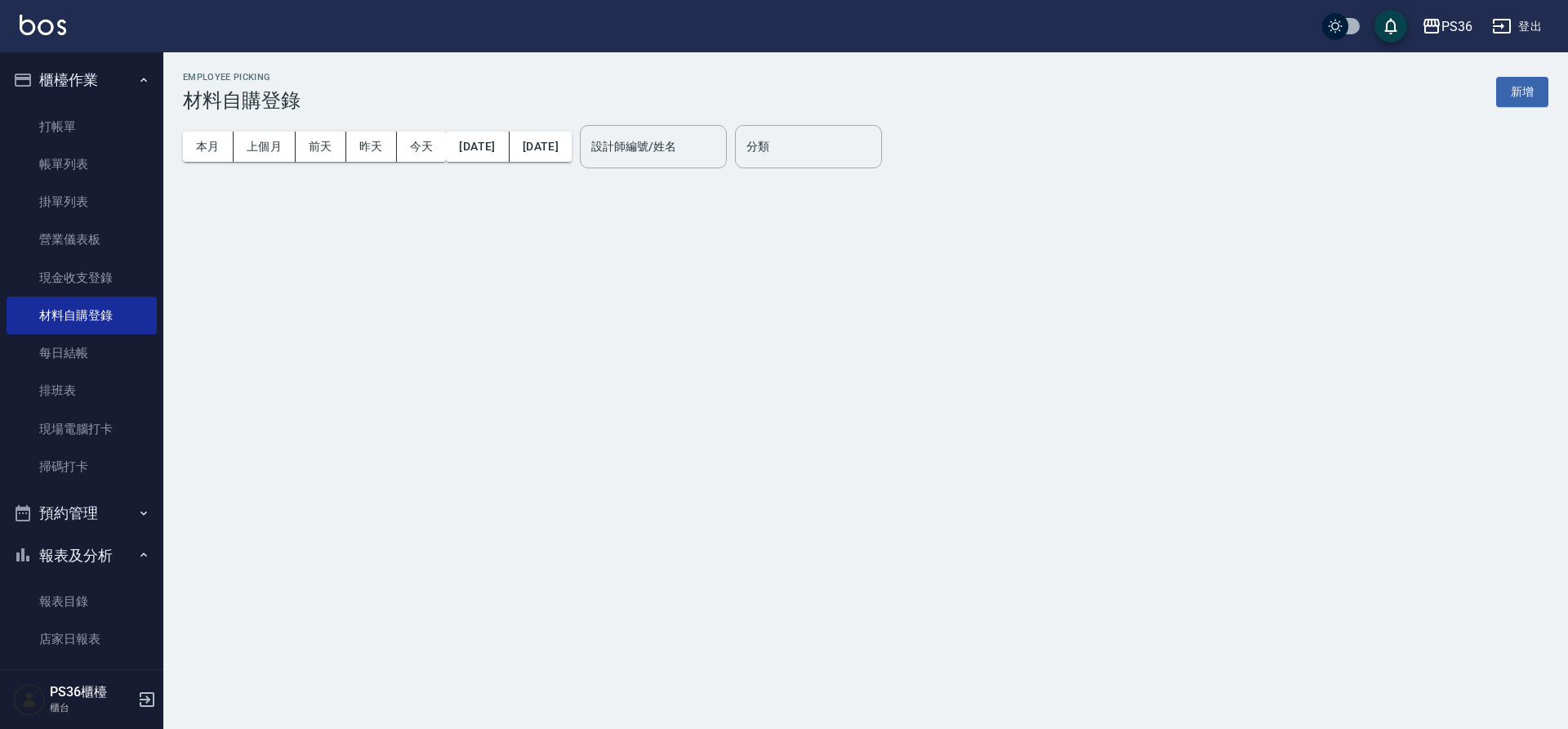
click at [882, 452] on button "31" at bounding box center [881, 454] width 29 height 29
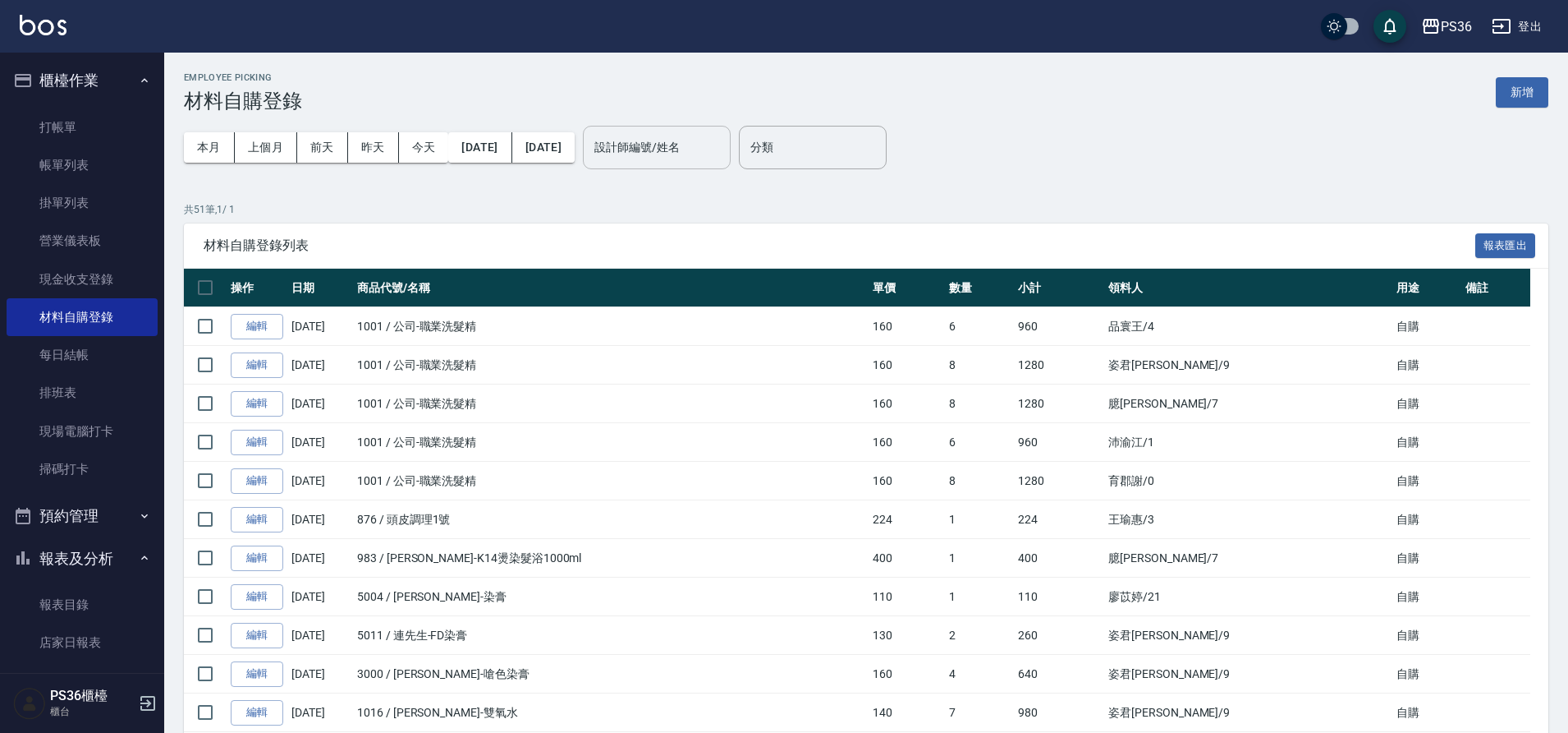
click at [715, 166] on div "設計師編號/姓名" at bounding box center [656, 148] width 148 height 44
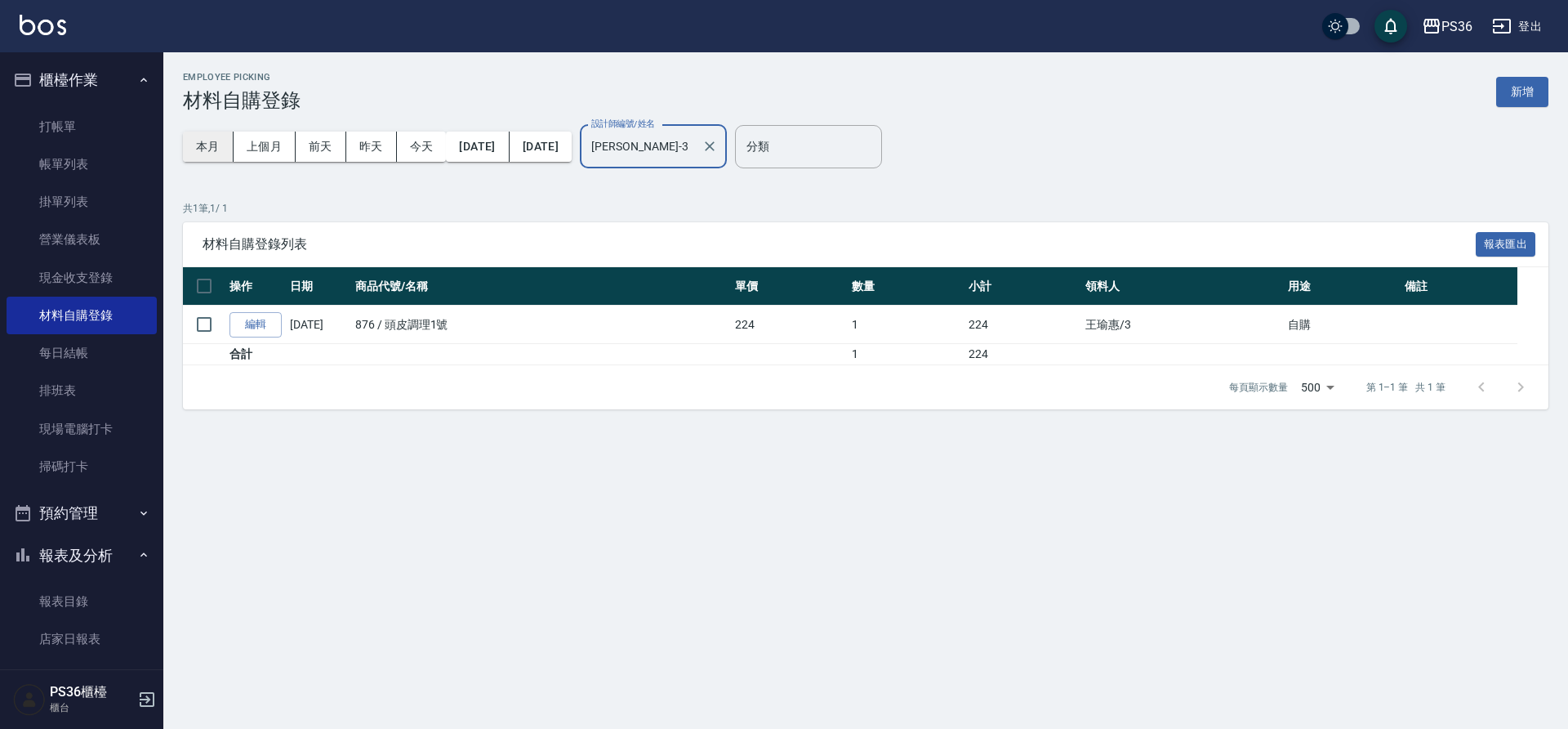
type input "[PERSON_NAME]-3"
click at [206, 152] on button "本月" at bounding box center [208, 147] width 51 height 30
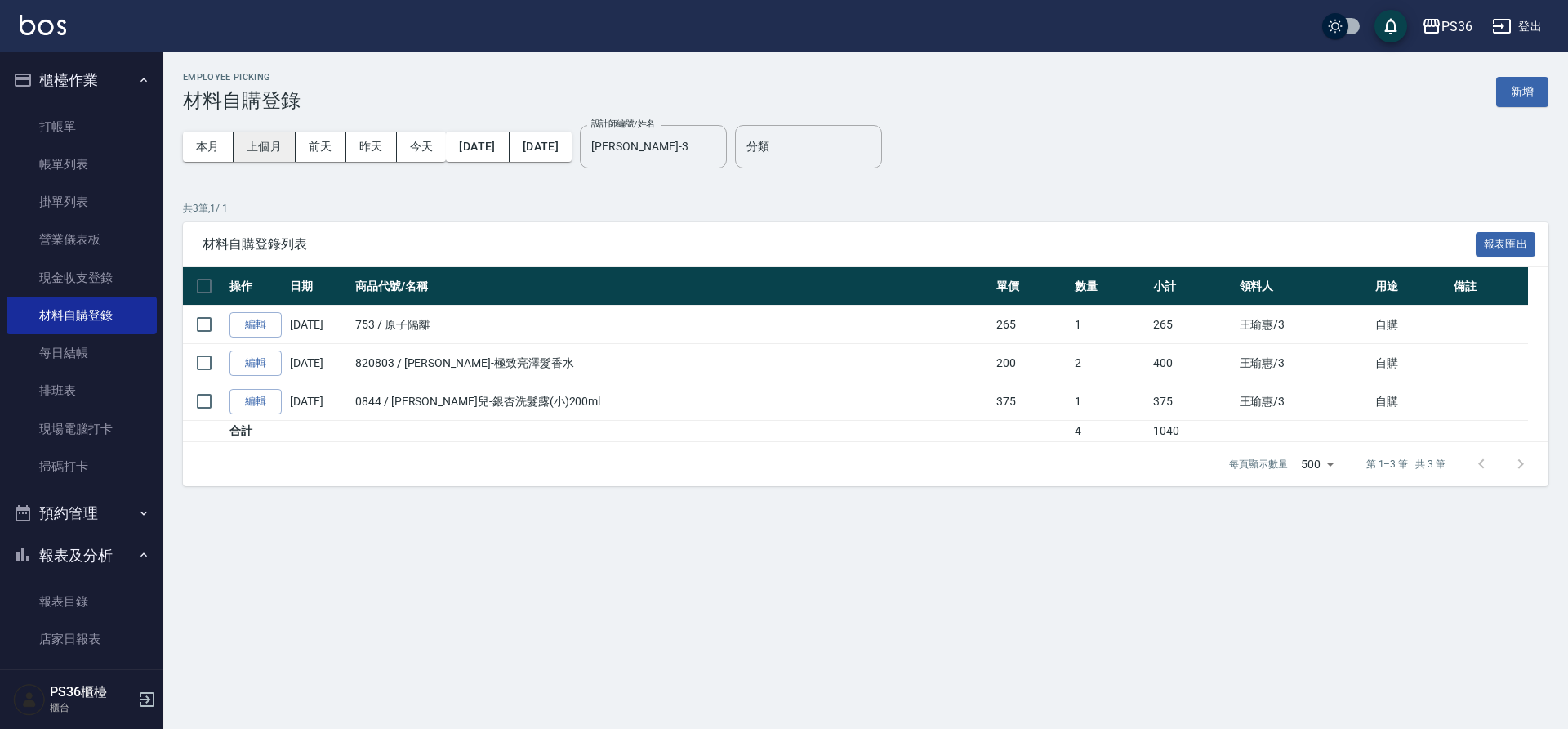
click at [293, 151] on button "上個月" at bounding box center [264, 147] width 62 height 30
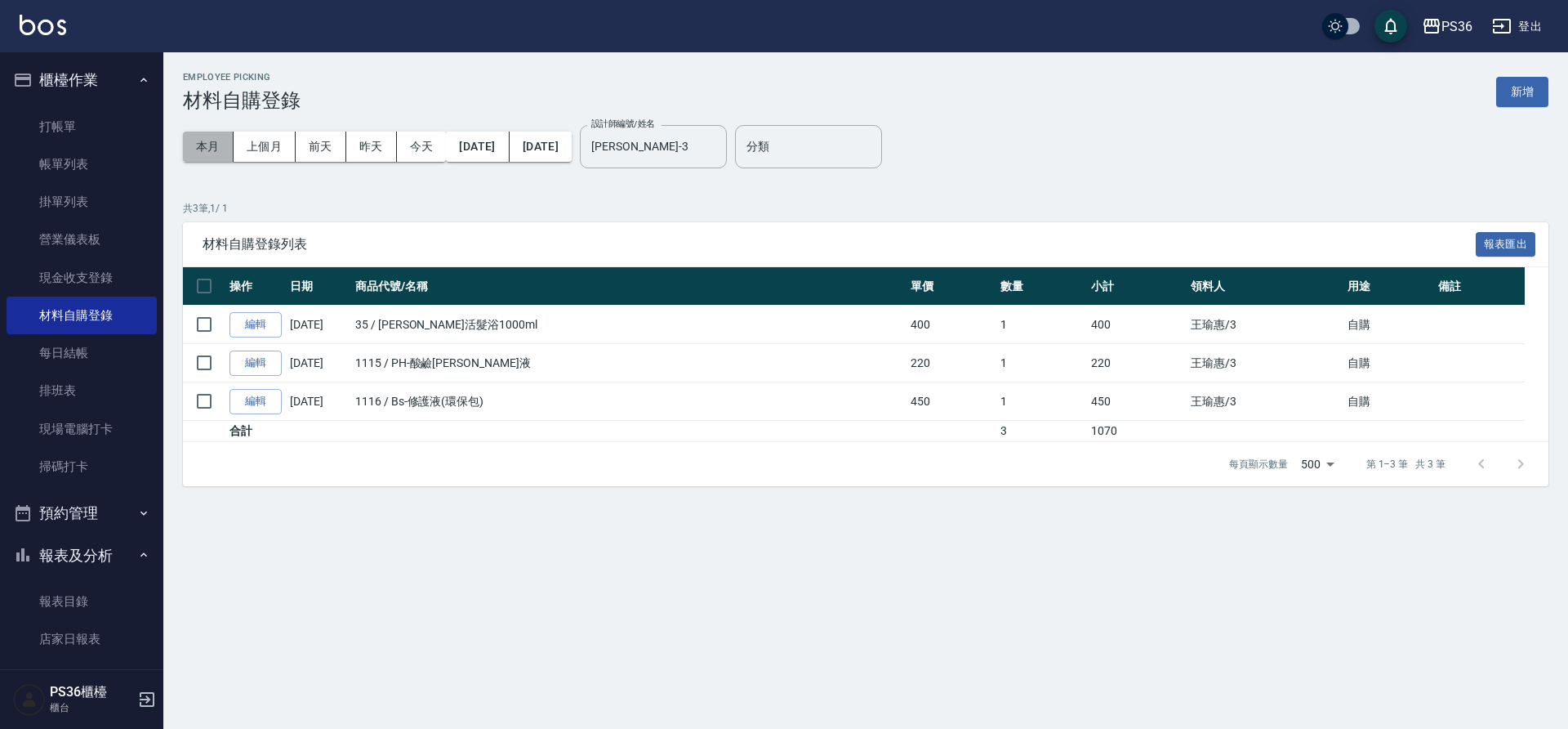
click at [211, 146] on button "本月" at bounding box center [208, 147] width 51 height 30
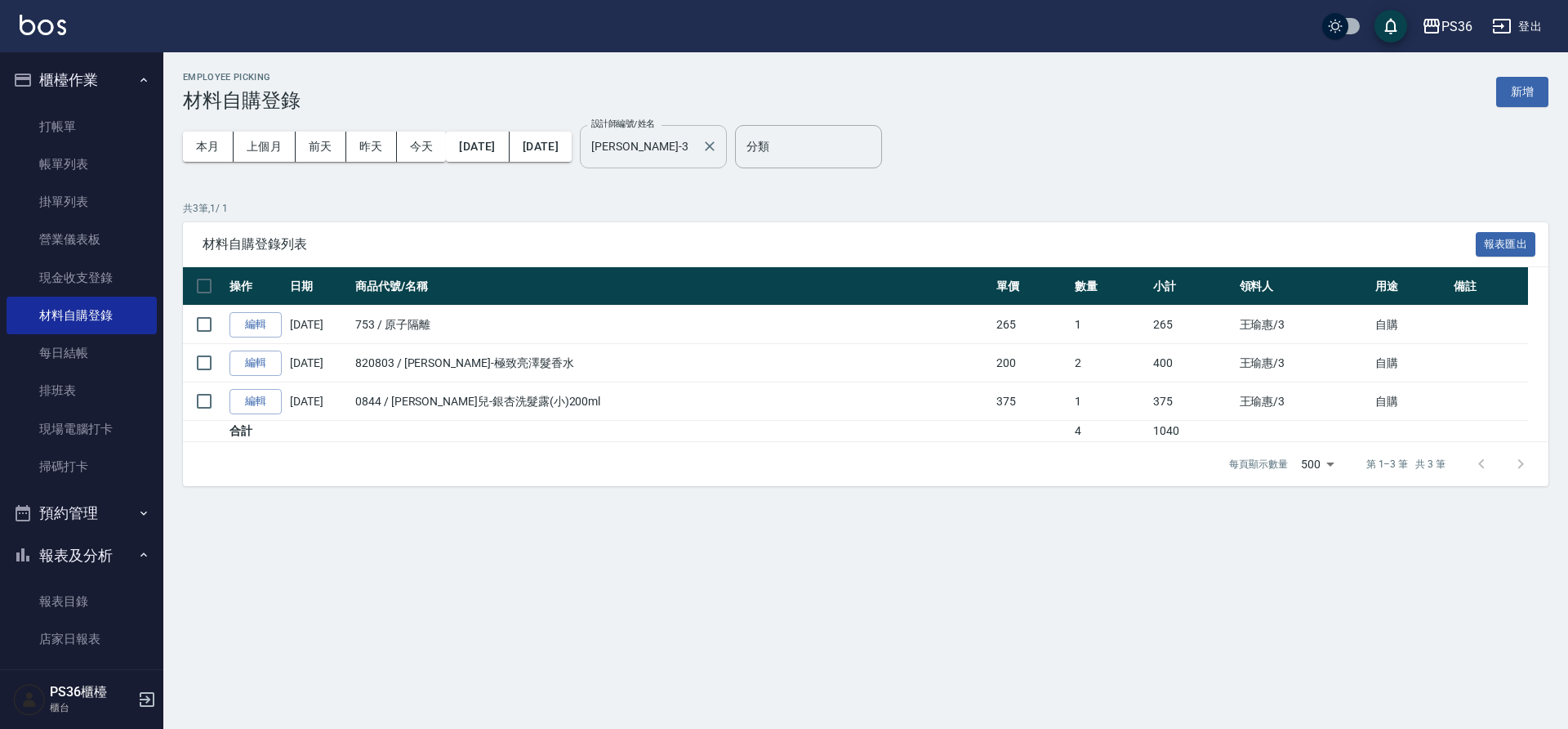
click at [721, 149] on button "Clear" at bounding box center [709, 146] width 23 height 23
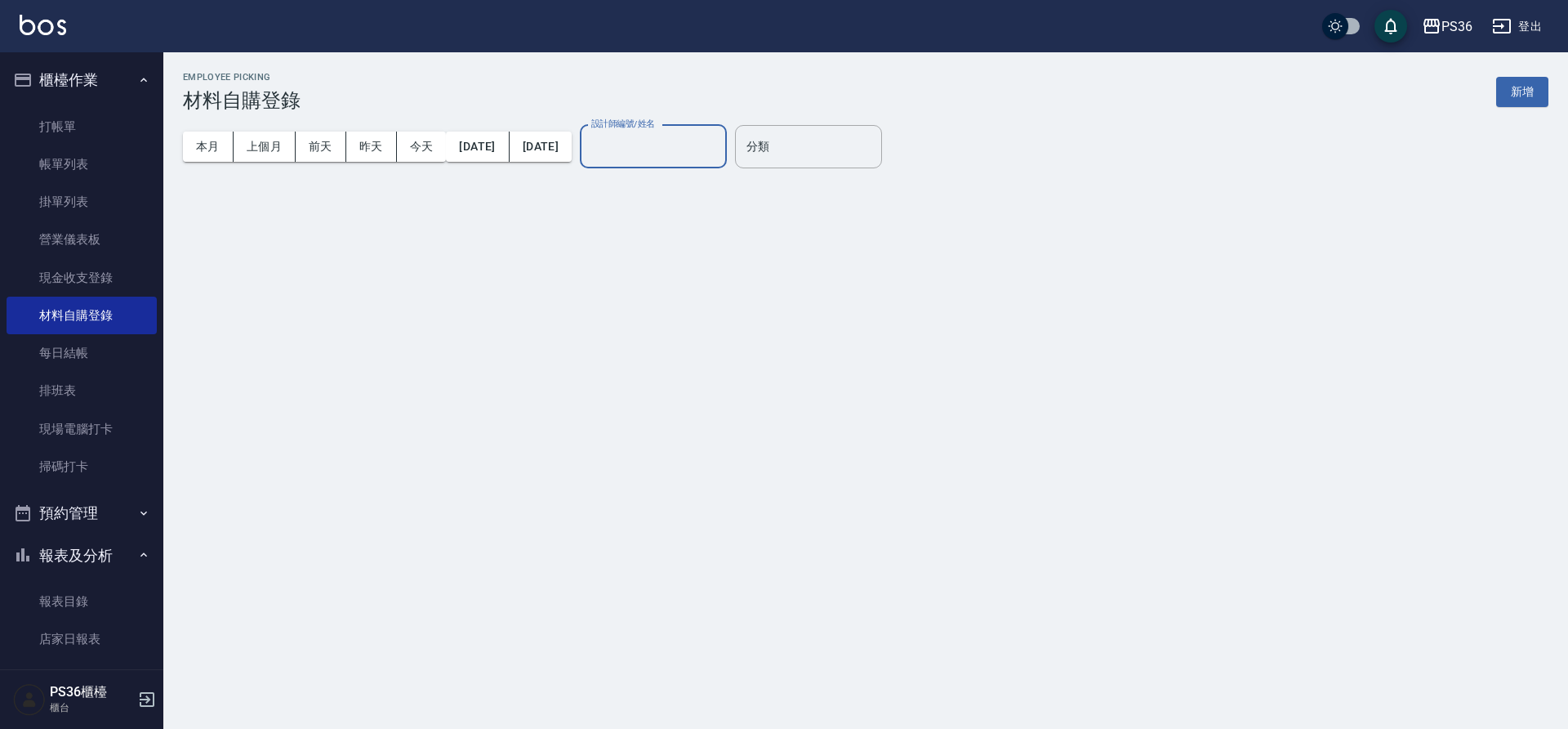
click at [720, 142] on input "設計師編號/姓名" at bounding box center [653, 147] width 133 height 28
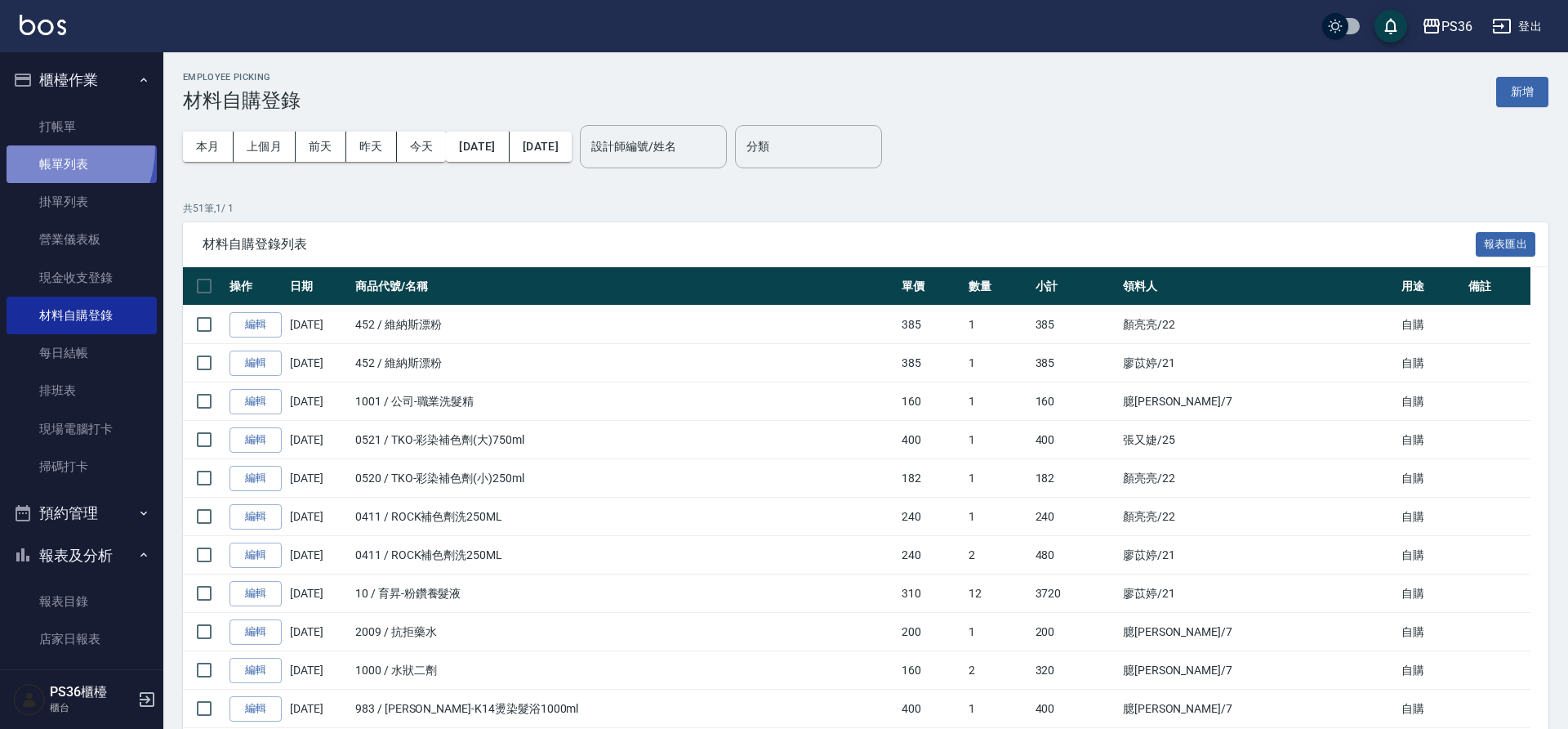
click at [35, 147] on link "帳單列表" at bounding box center [82, 165] width 150 height 38
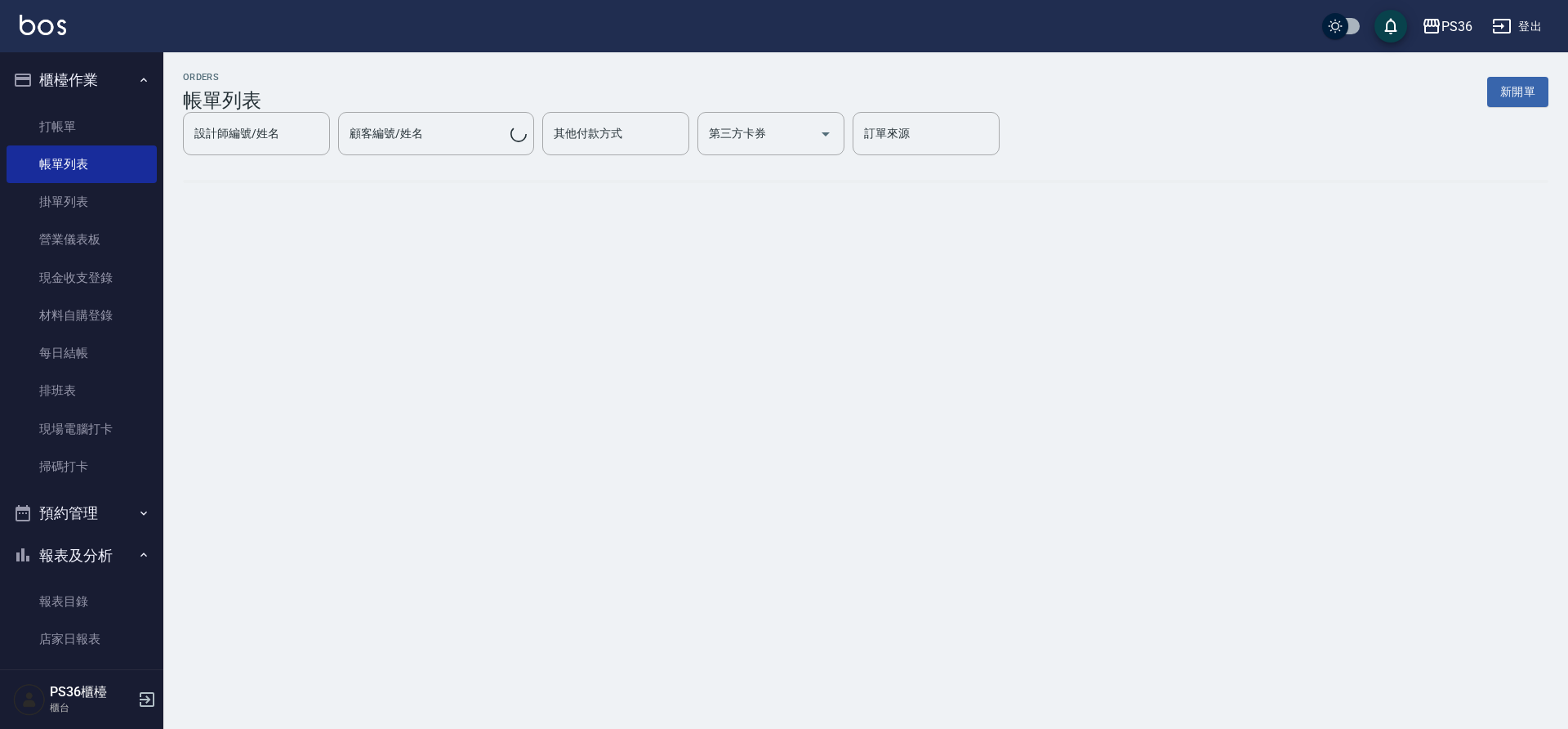
scroll to position [326, 0]
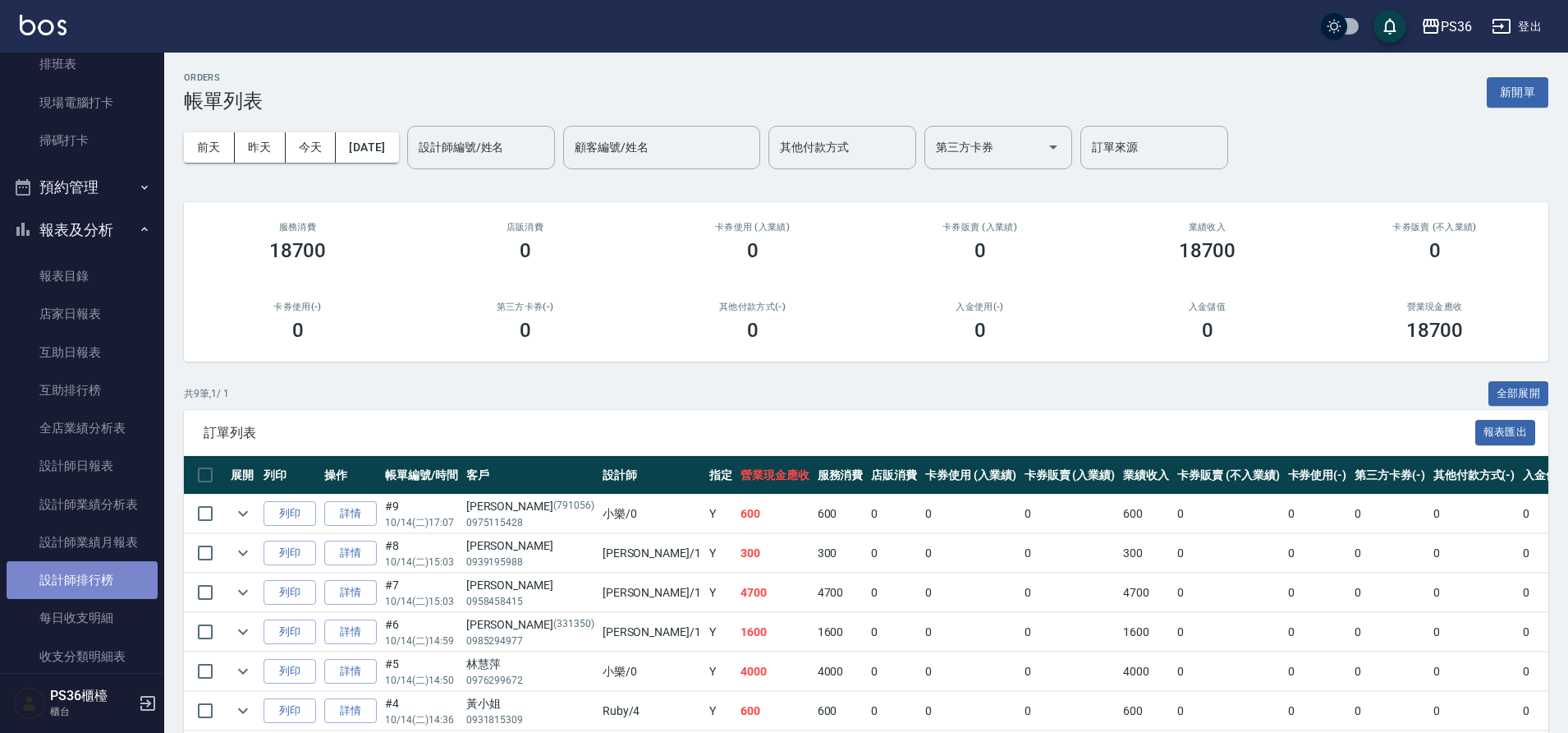
click at [120, 569] on link "設計師排行榜" at bounding box center [82, 580] width 151 height 38
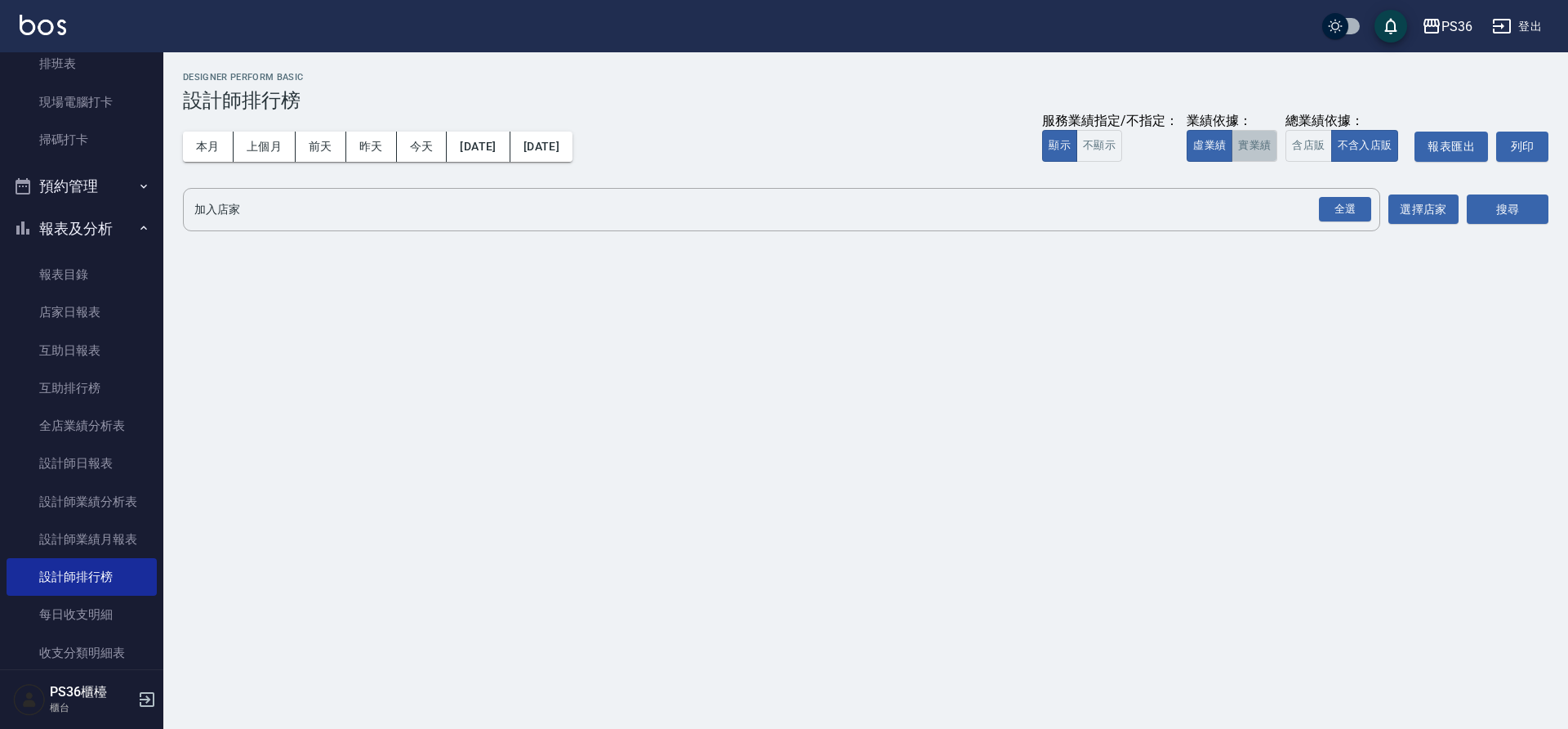
click at [1259, 158] on button "實業績" at bounding box center [1254, 146] width 46 height 32
click at [1094, 144] on button "不顯示" at bounding box center [1099, 146] width 46 height 32
click at [1371, 209] on button "全選" at bounding box center [1345, 210] width 59 height 32
click at [1362, 213] on div "全選" at bounding box center [1345, 209] width 53 height 25
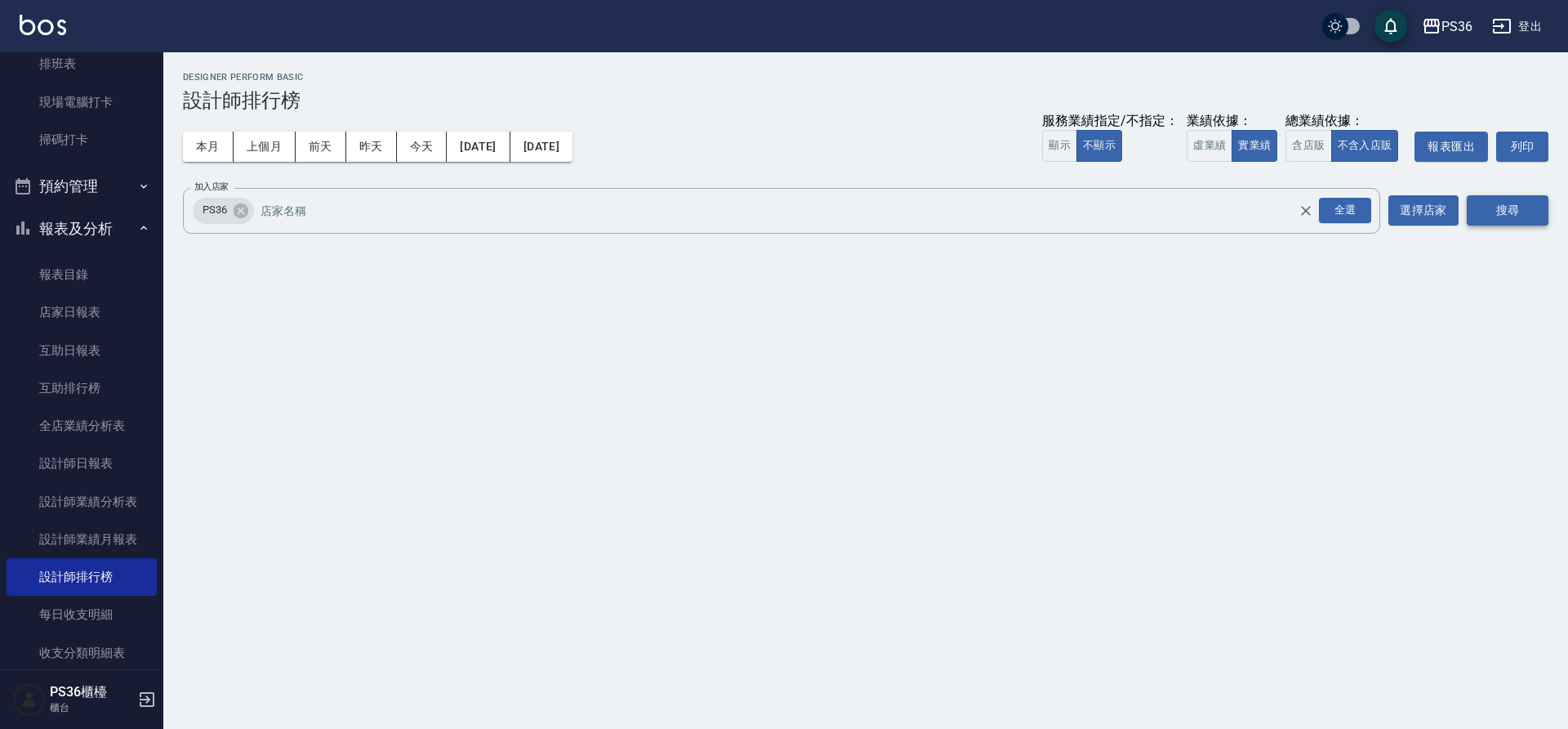
click at [1493, 220] on button "搜尋" at bounding box center [1507, 211] width 82 height 30
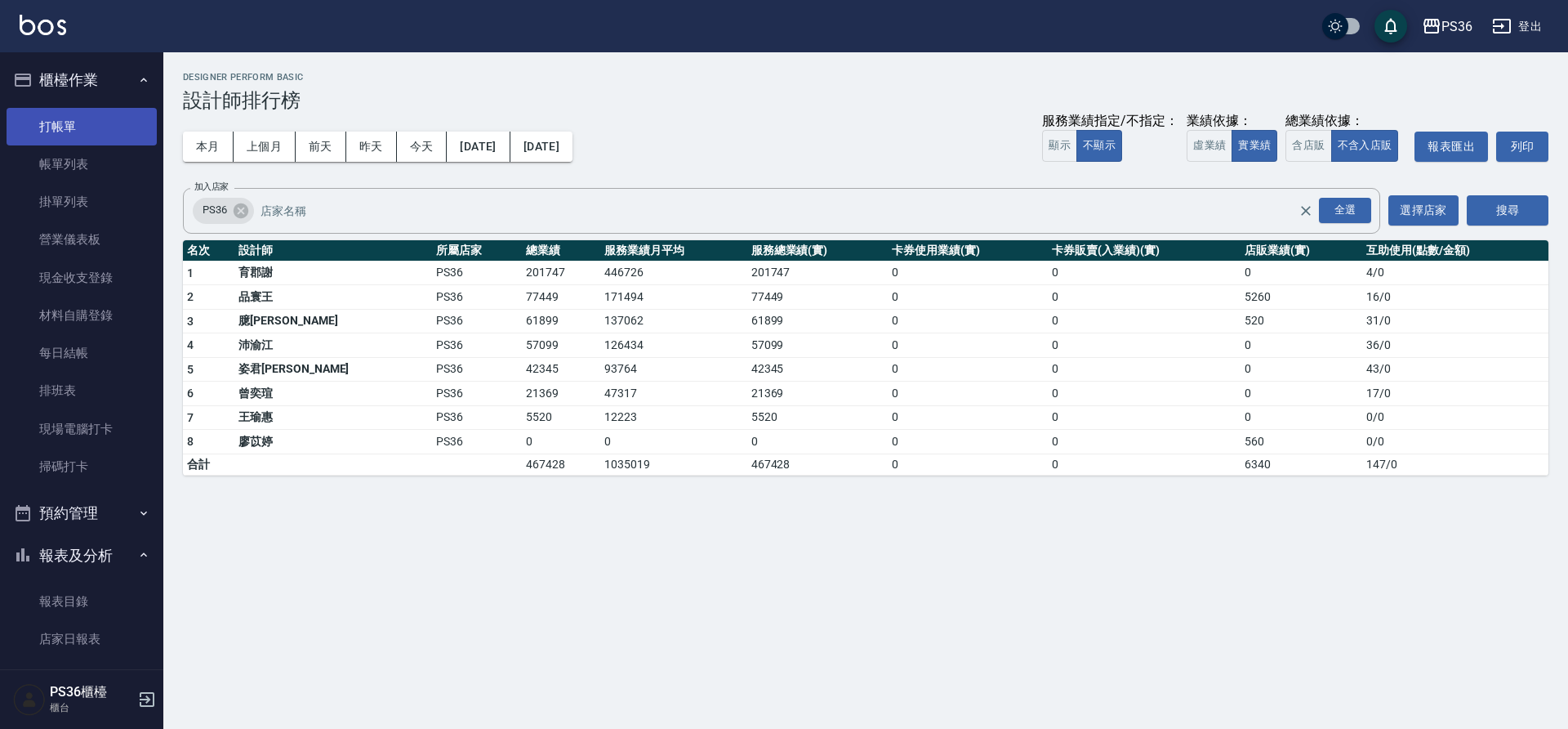
click at [84, 139] on link "打帳單" at bounding box center [82, 127] width 150 height 38
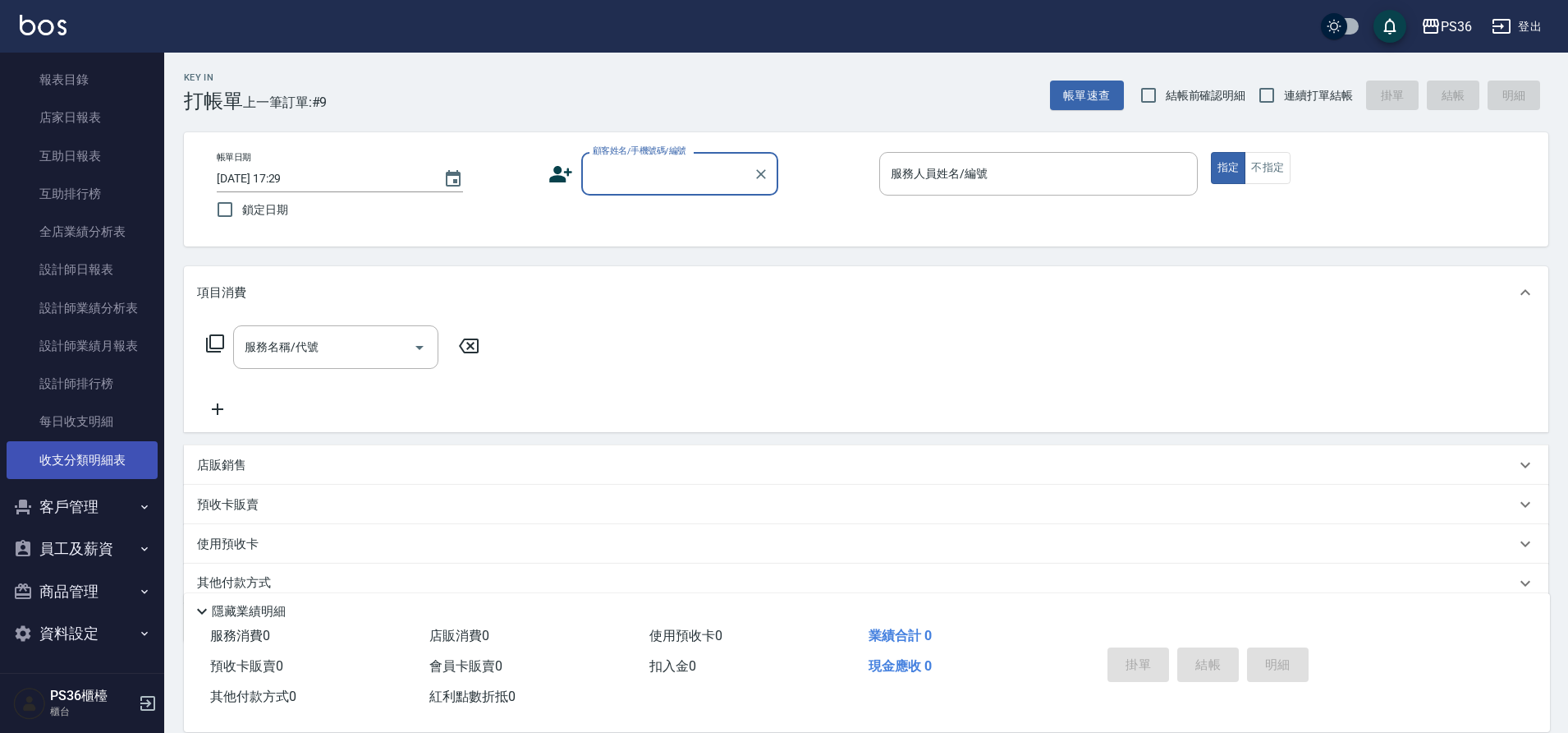
scroll to position [527, 0]
click at [114, 546] on button "員工及薪資" at bounding box center [82, 547] width 151 height 43
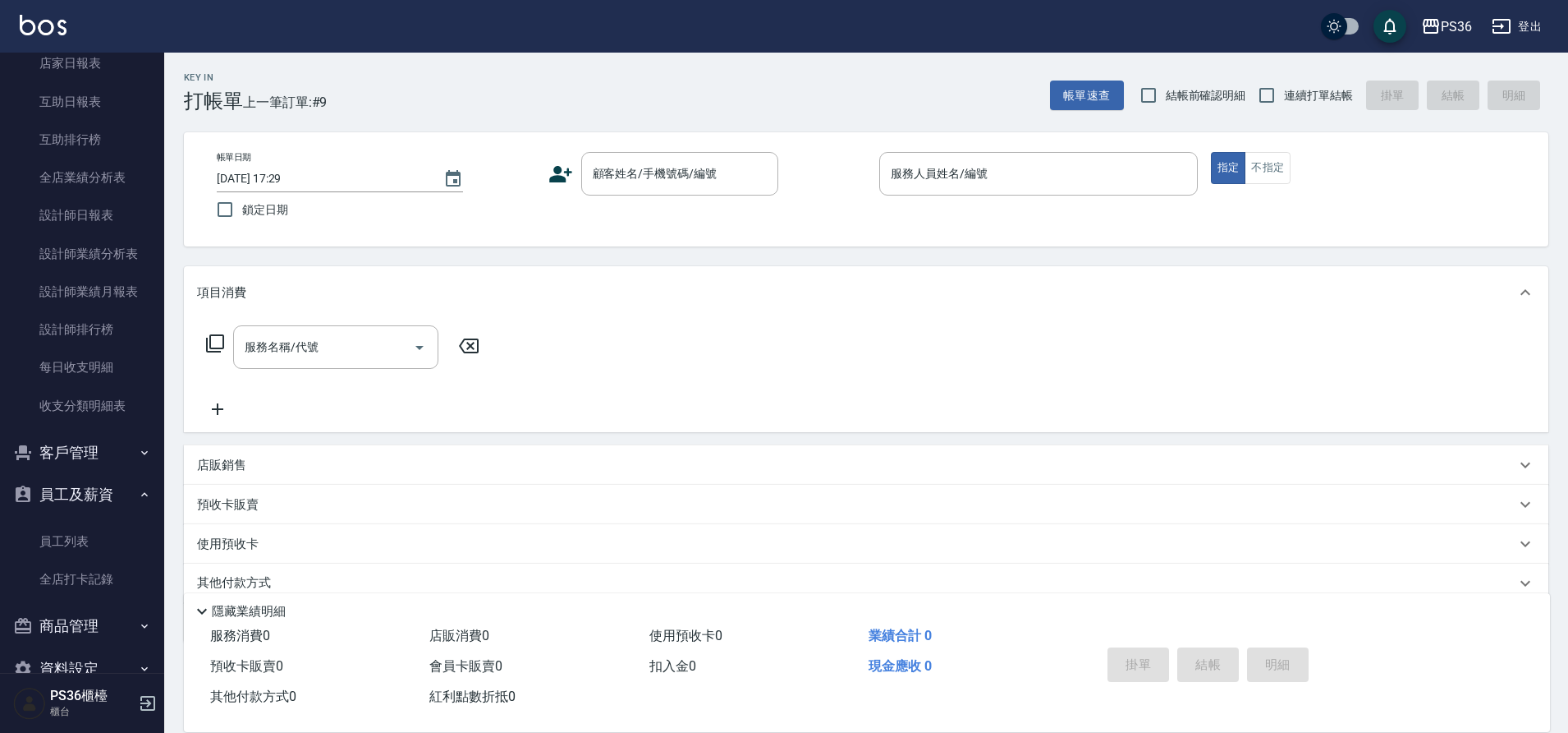
scroll to position [608, 0]
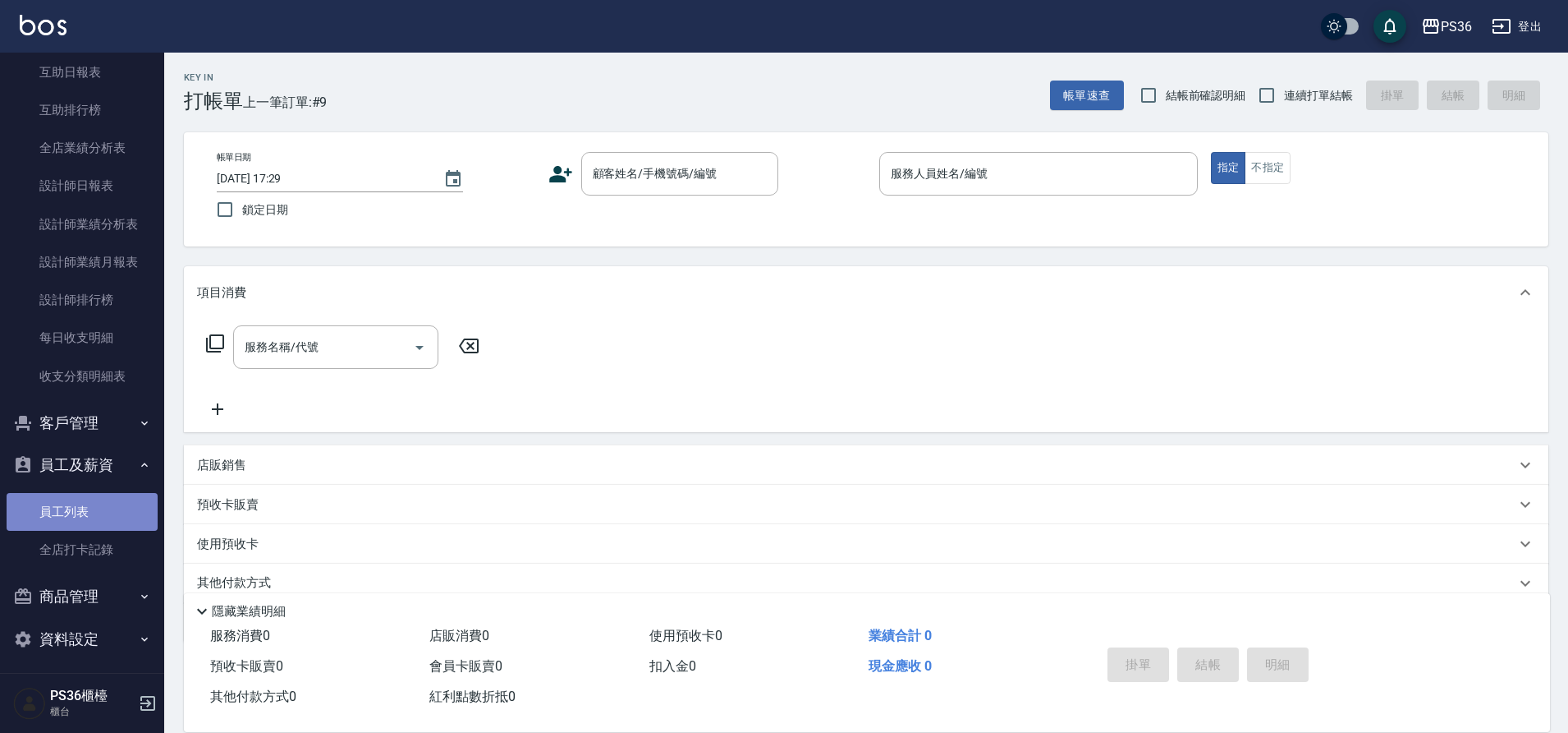
click at [111, 503] on link "員工列表" at bounding box center [82, 512] width 151 height 38
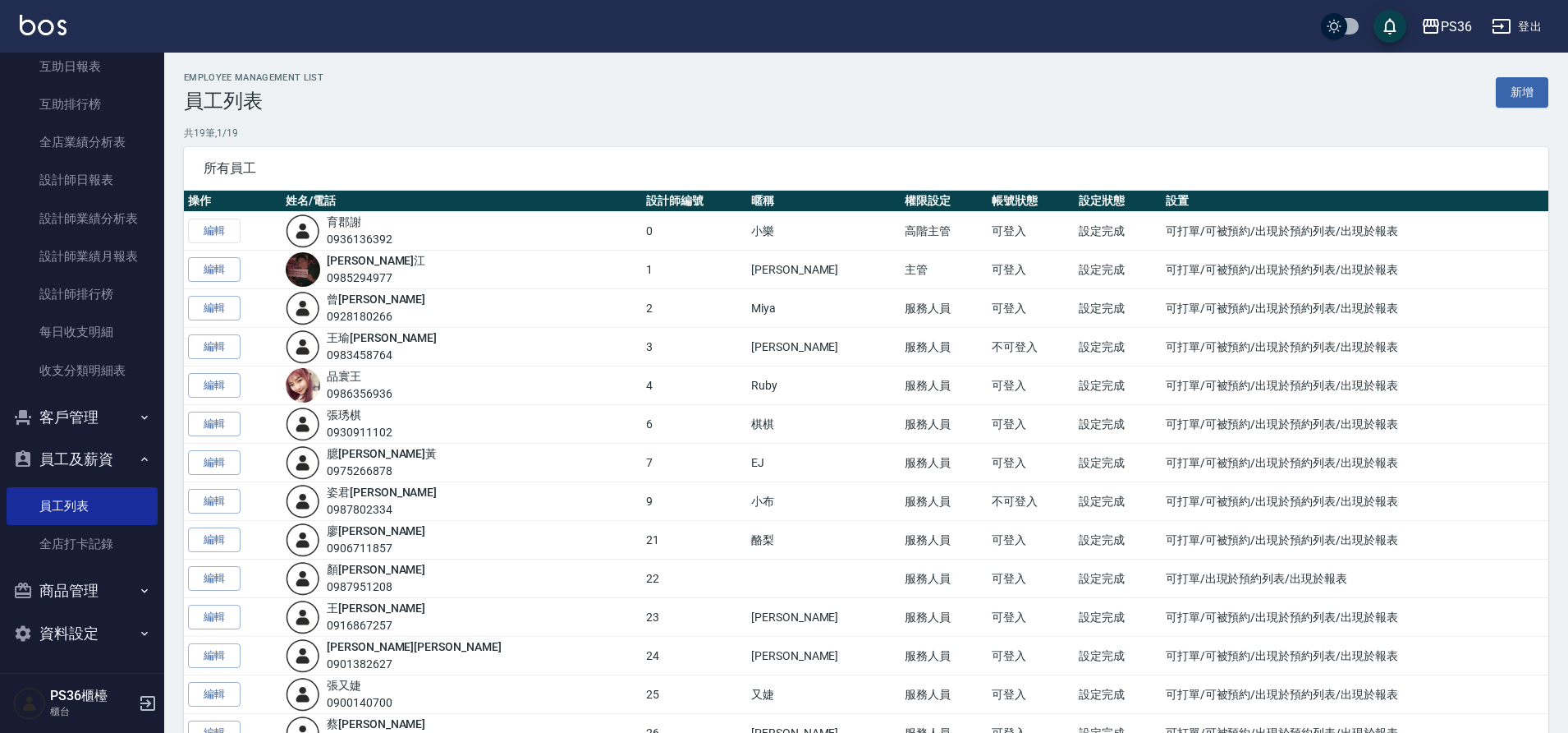
scroll to position [615, 0]
click at [105, 457] on button "員工及薪資" at bounding box center [82, 458] width 151 height 43
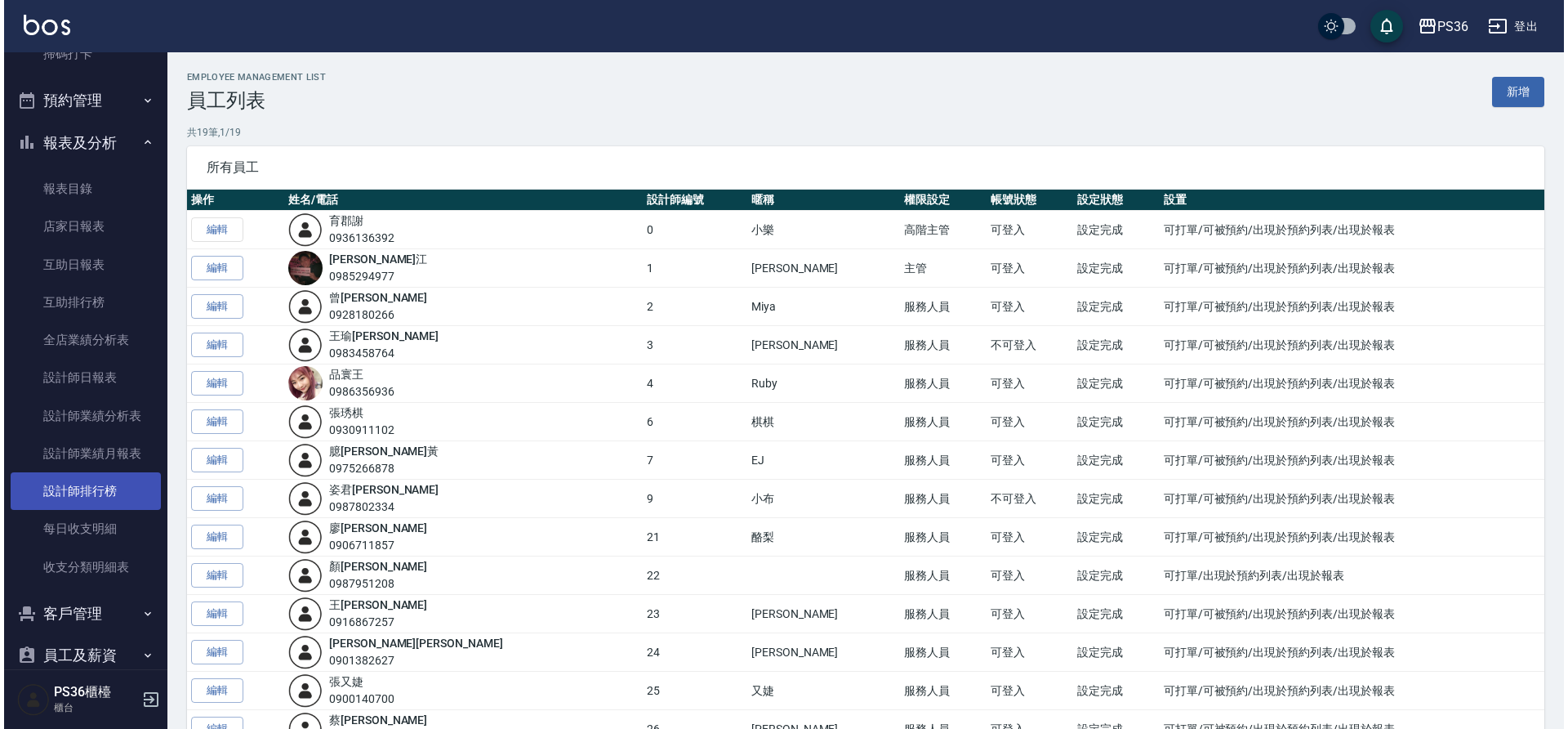
scroll to position [442, 0]
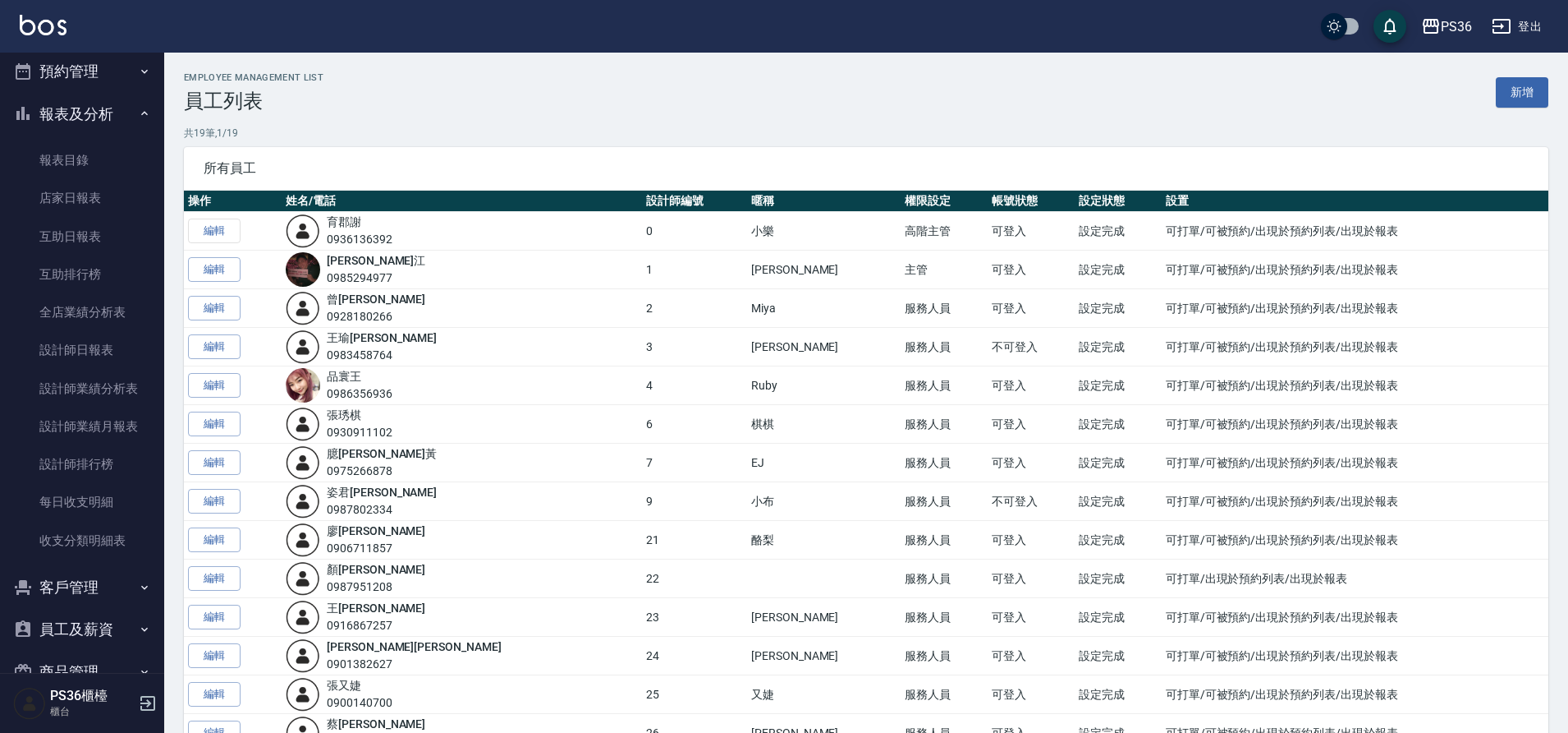
click at [1538, 26] on button "登出" at bounding box center [1517, 26] width 63 height 30
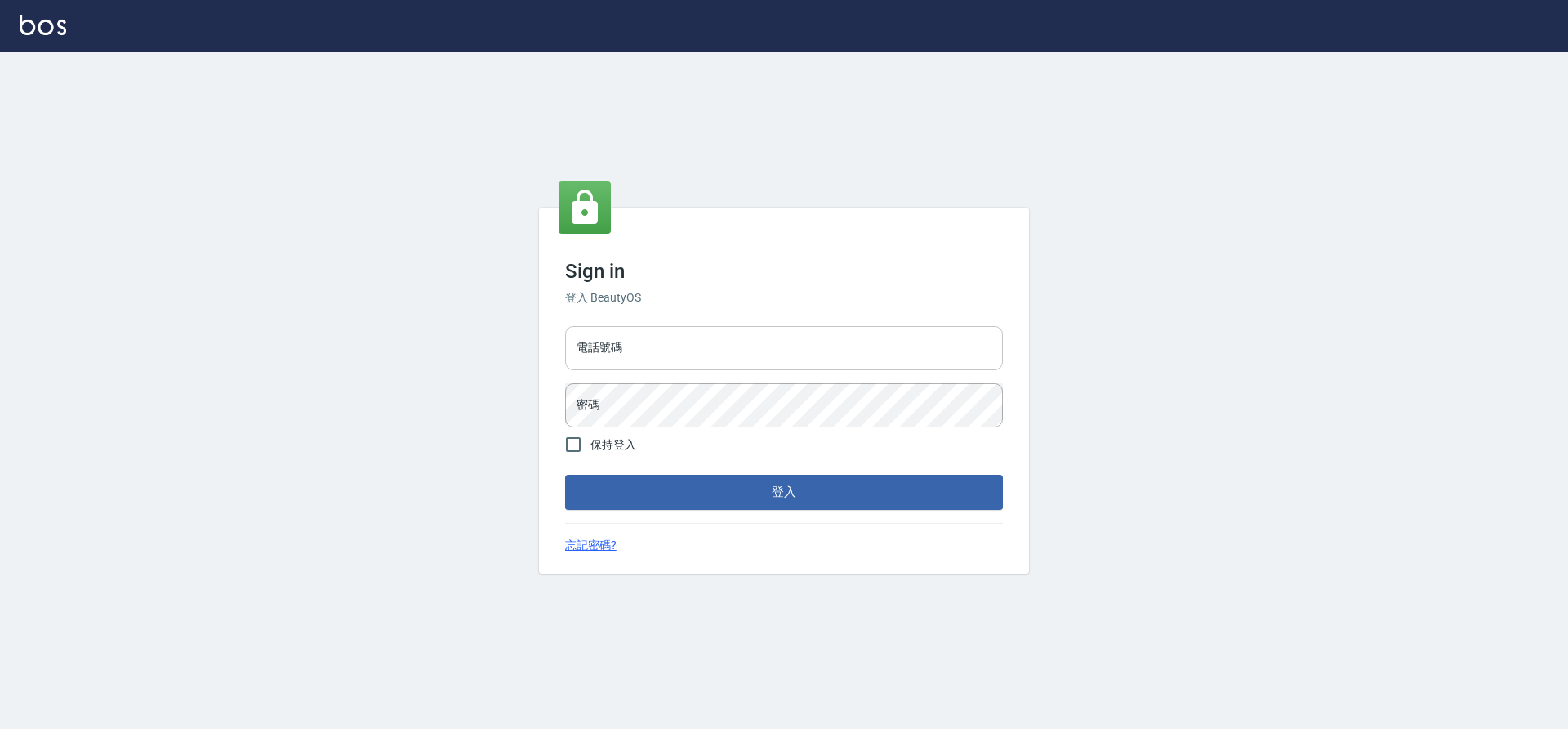
drag, startPoint x: 0, startPoint y: 0, endPoint x: 629, endPoint y: 350, distance: 719.8
click at [629, 350] on input "電話號碼" at bounding box center [784, 347] width 437 height 44
type input "7805667"
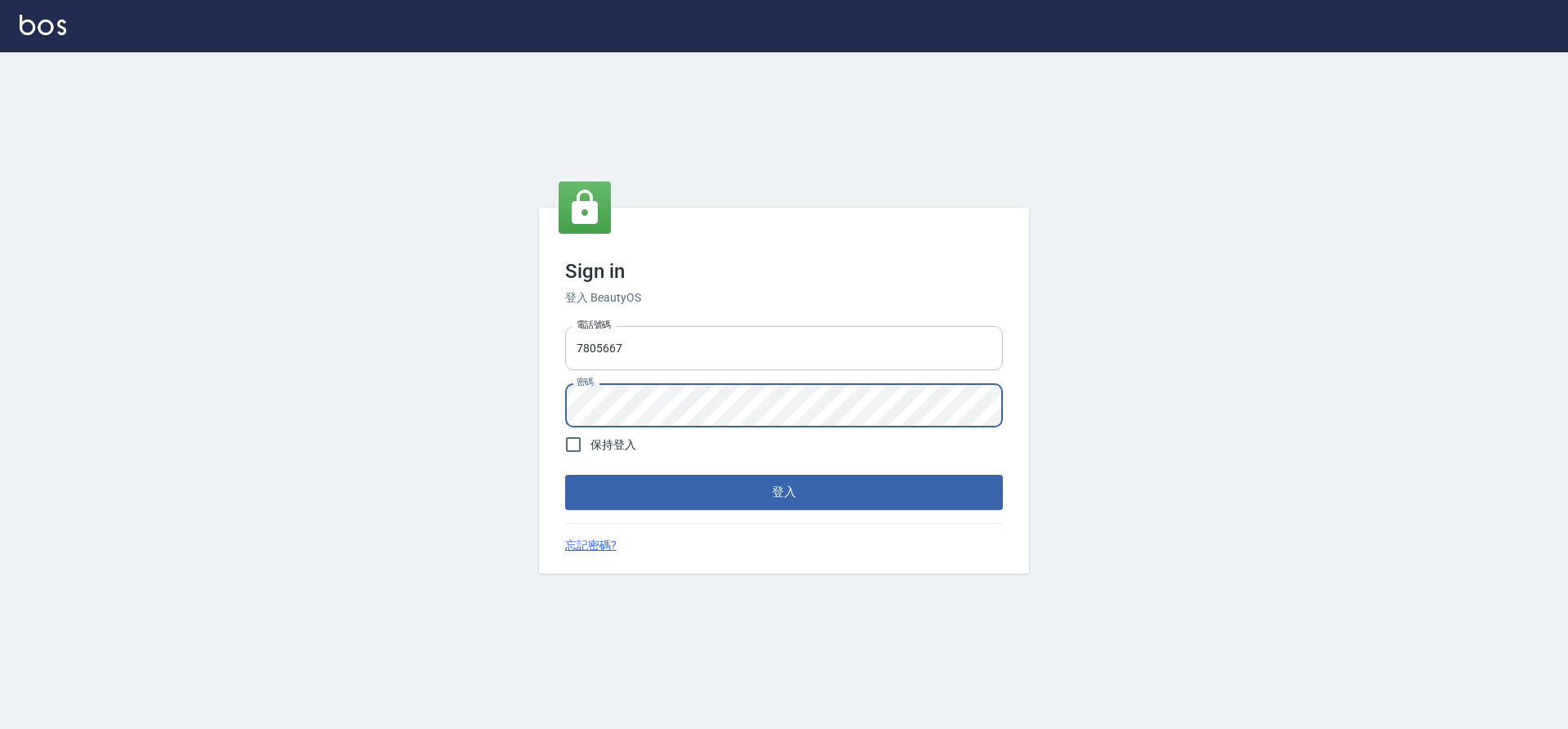
click at [565, 474] on button "登入" at bounding box center [784, 491] width 437 height 34
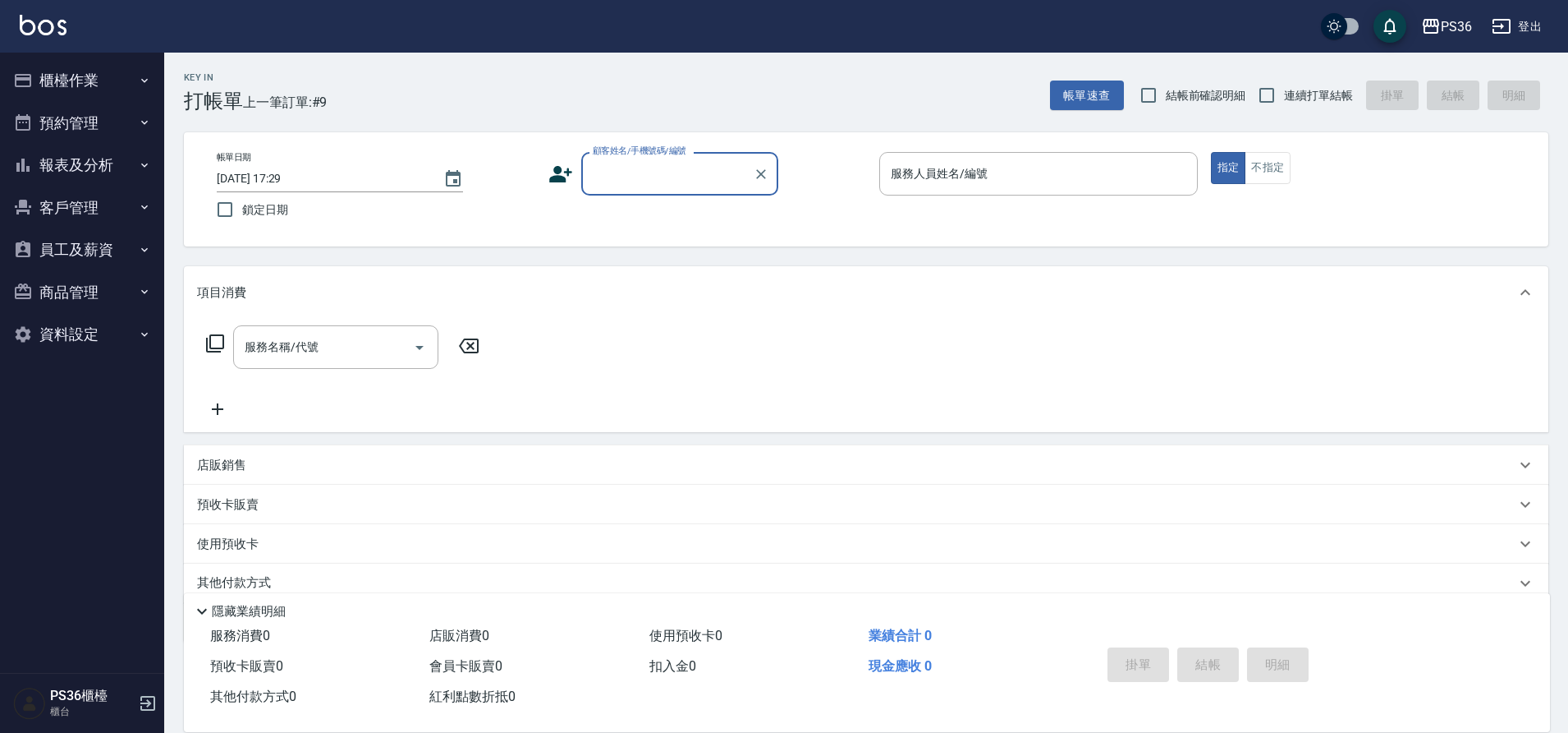
click at [1518, 42] on div "PS36 登出" at bounding box center [784, 26] width 1568 height 53
click at [1525, 25] on button "登出" at bounding box center [1517, 26] width 63 height 30
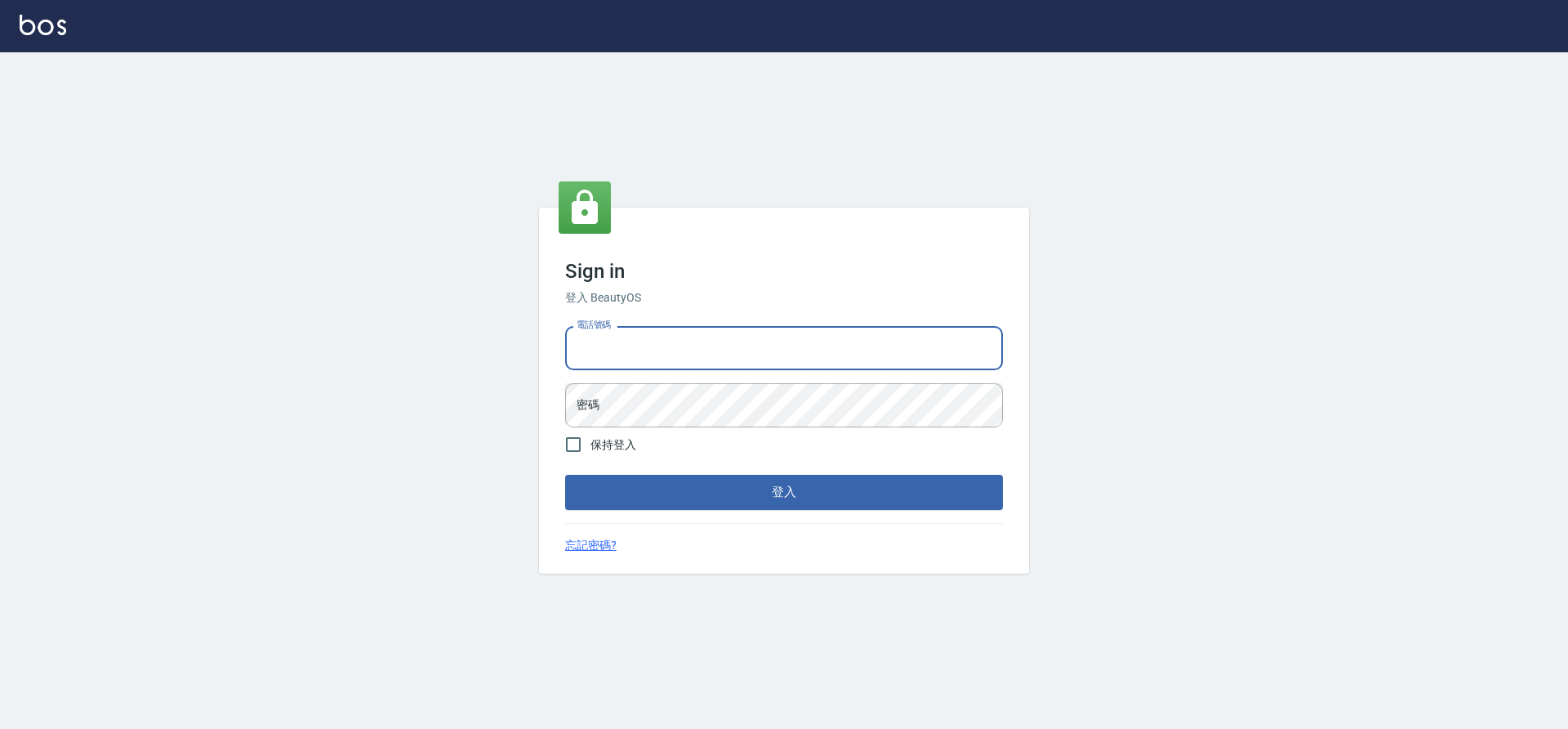
type input "0985294977"
click at [721, 434] on form "電話號碼 0985294977 電話號碼 密碼 密碼 保持登入 登入" at bounding box center [784, 413] width 437 height 189
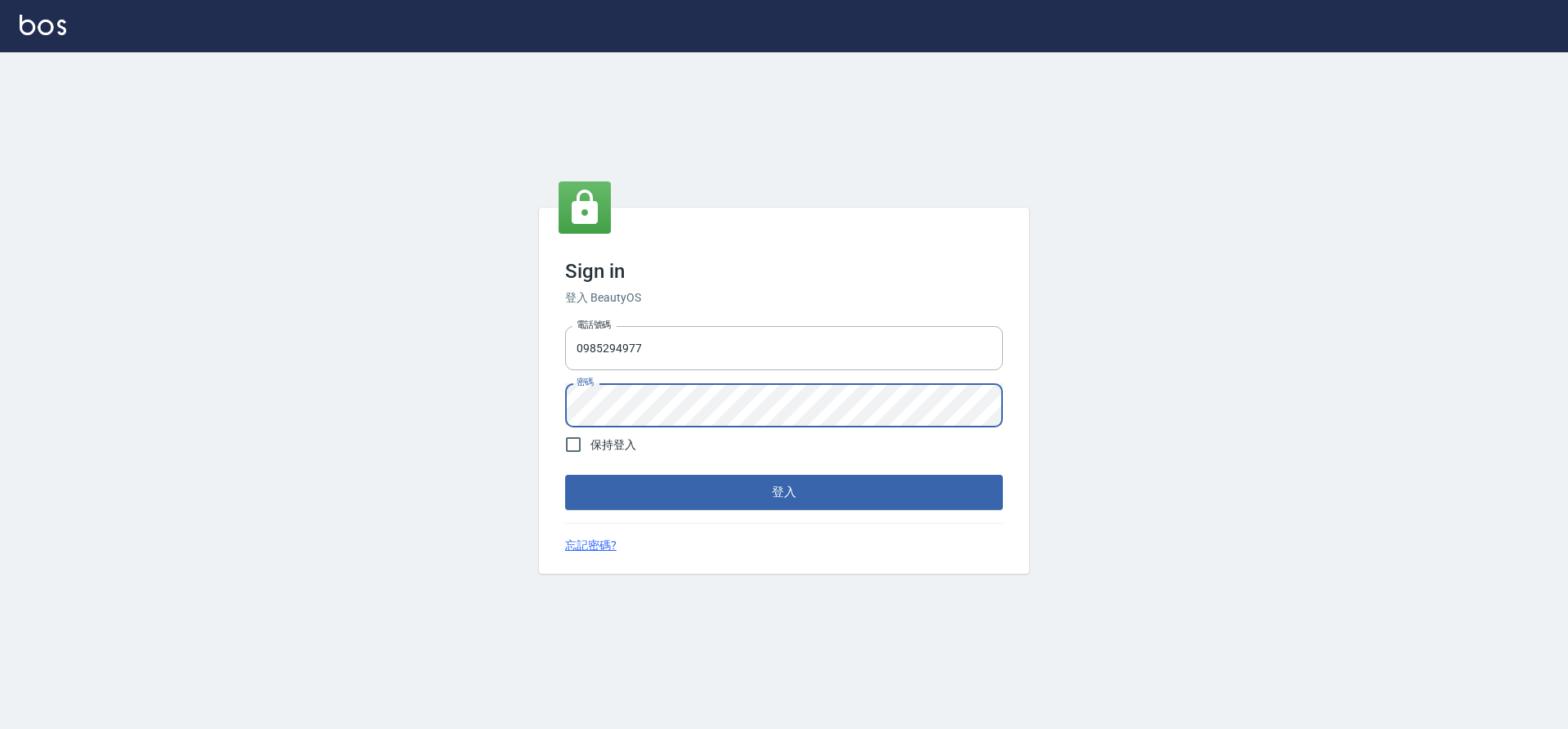
click at [565, 474] on button "登入" at bounding box center [784, 491] width 437 height 34
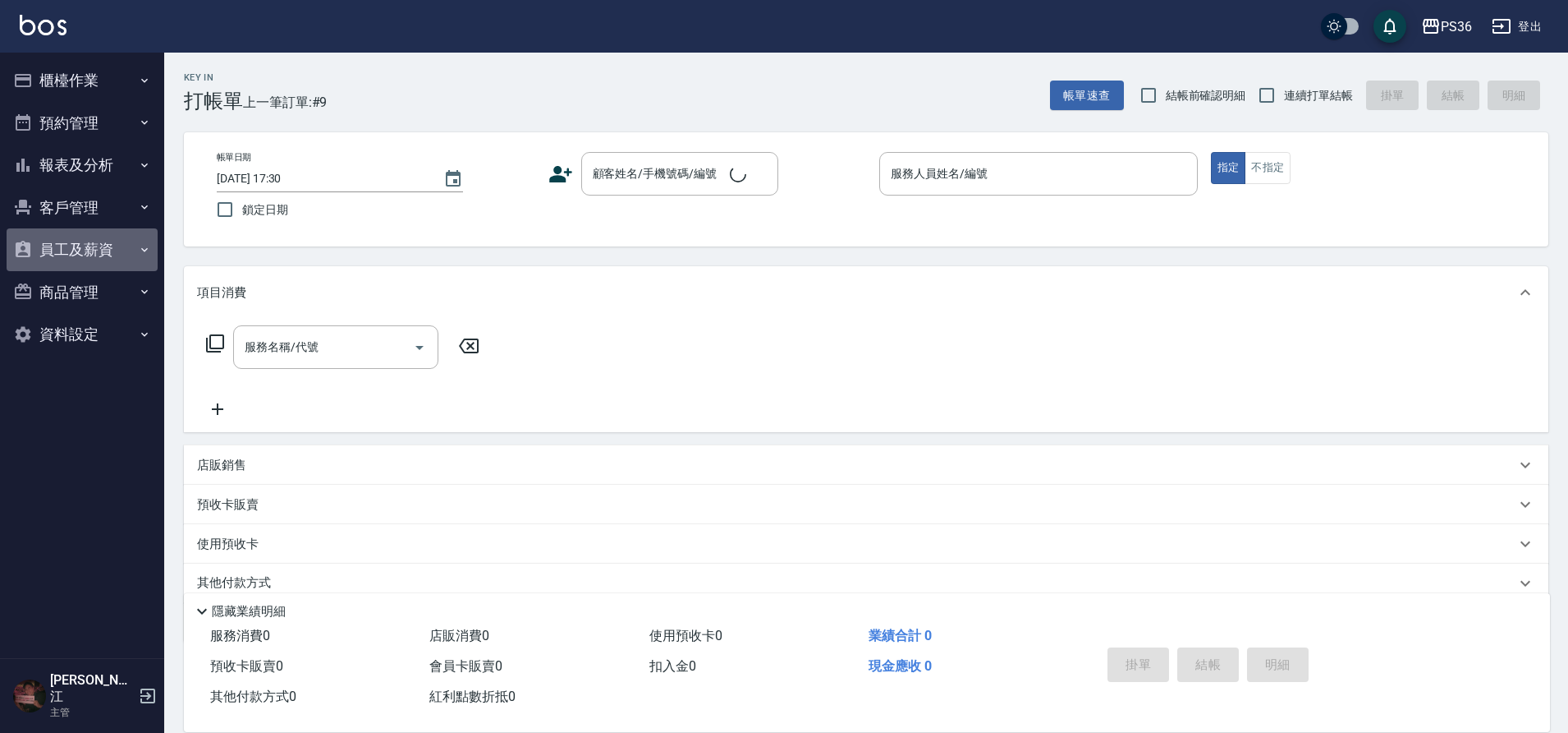
click at [112, 256] on button "員工及薪資" at bounding box center [82, 249] width 151 height 43
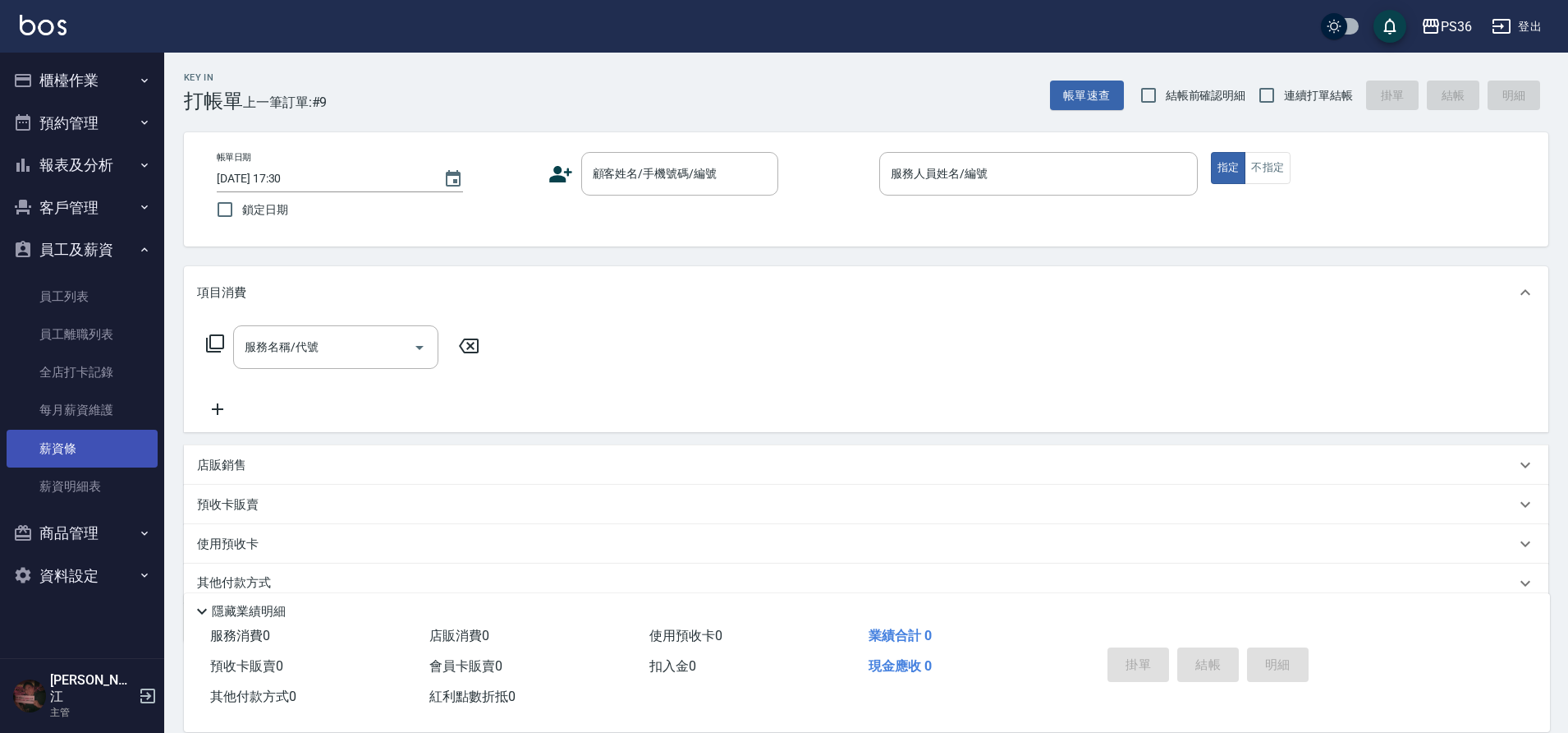
click at [102, 462] on link "薪資條" at bounding box center [82, 448] width 151 height 38
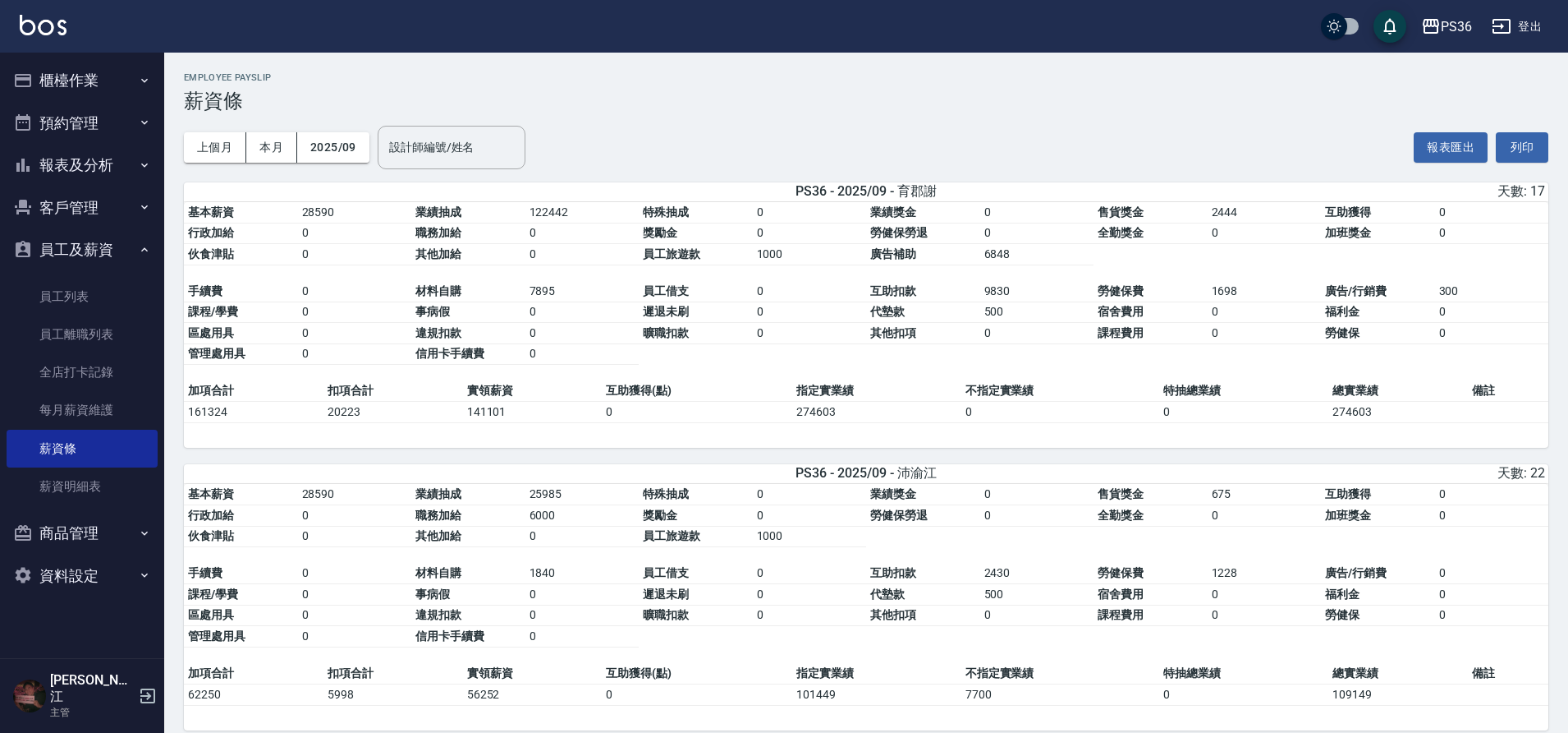
click at [84, 70] on button "櫃檯作業" at bounding box center [82, 80] width 151 height 43
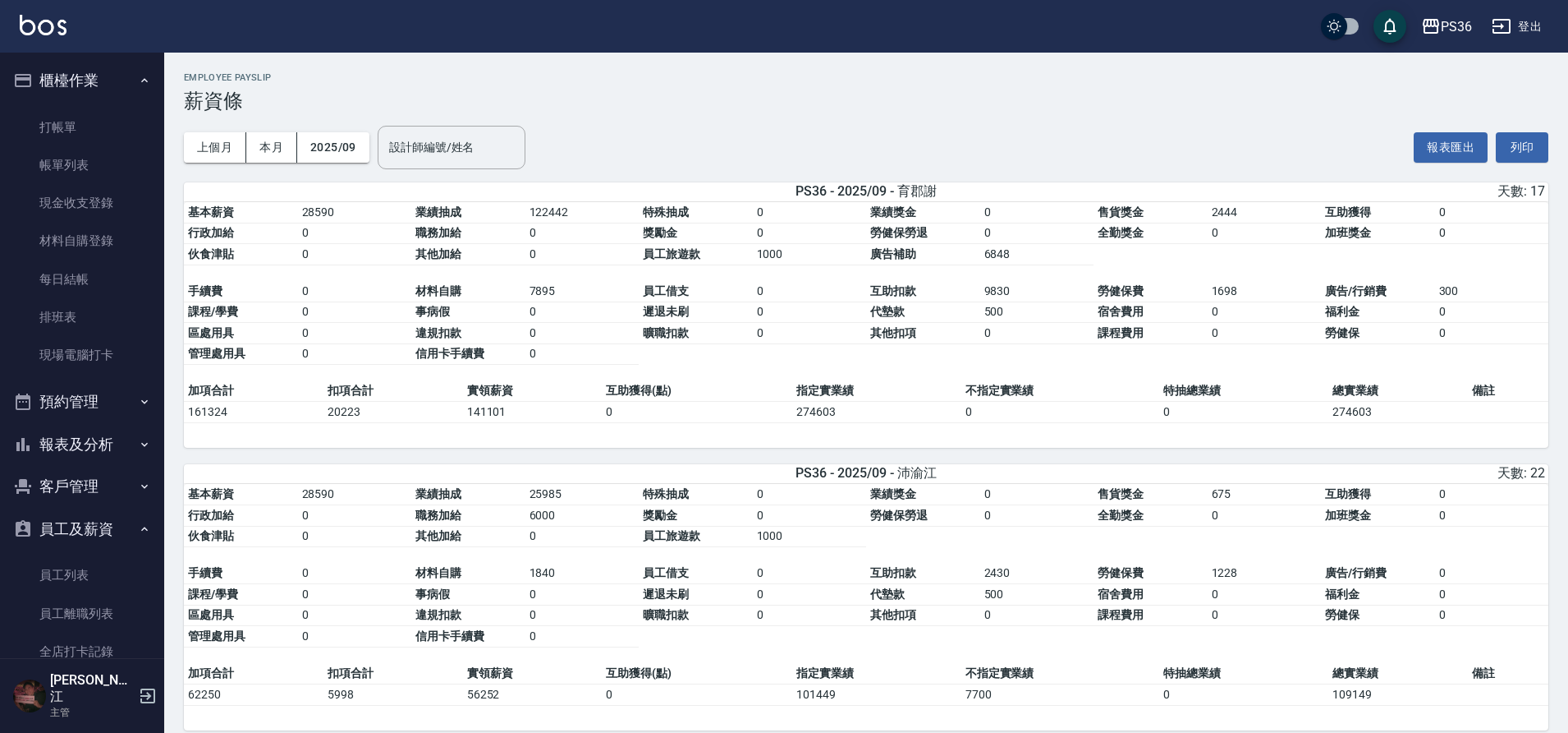
click at [1550, 21] on div "PS36 登出" at bounding box center [784, 26] width 1568 height 53
click at [1521, 26] on button "登出" at bounding box center [1517, 26] width 63 height 30
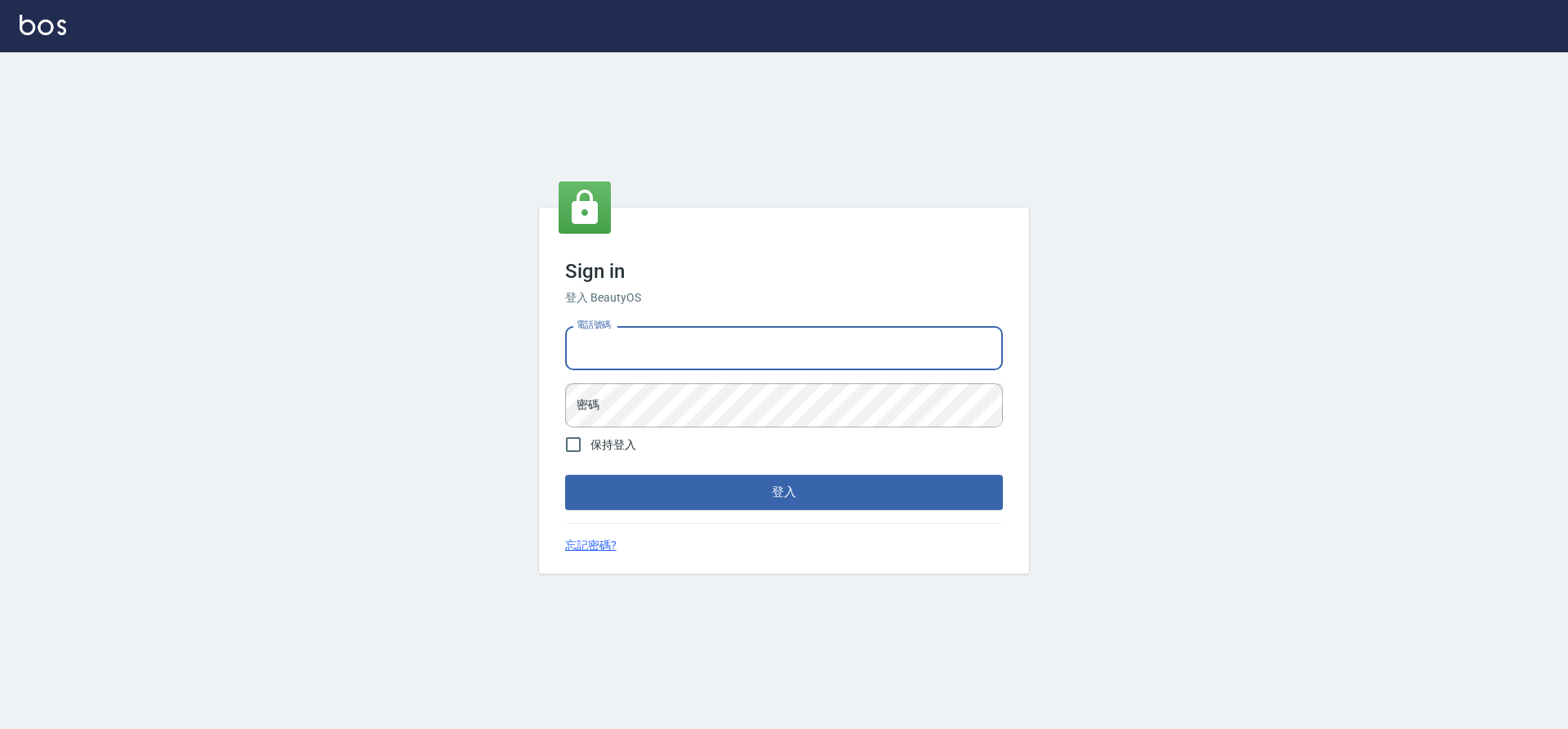
type input "7805667"
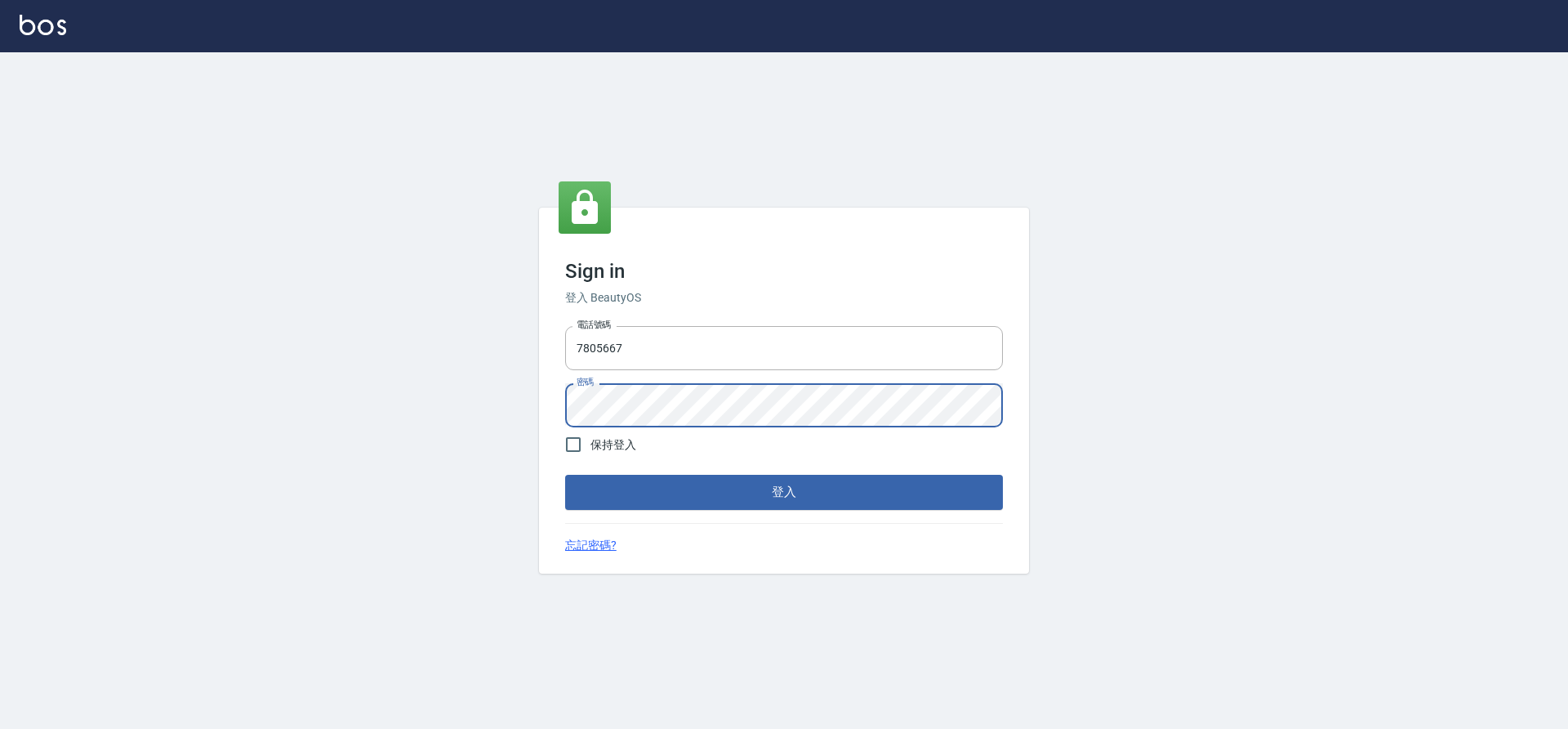
click at [565, 474] on button "登入" at bounding box center [784, 491] width 437 height 34
